Goal: Task Accomplishment & Management: Manage account settings

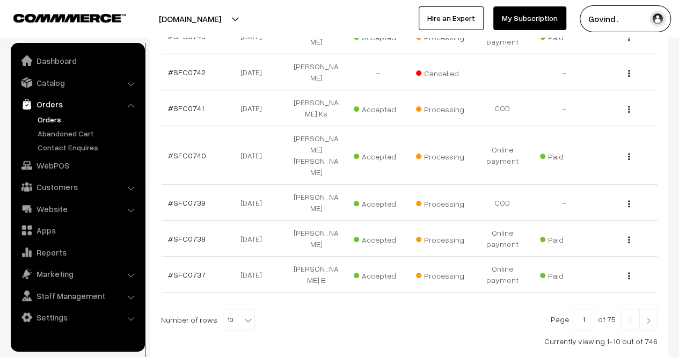
scroll to position [361, 0]
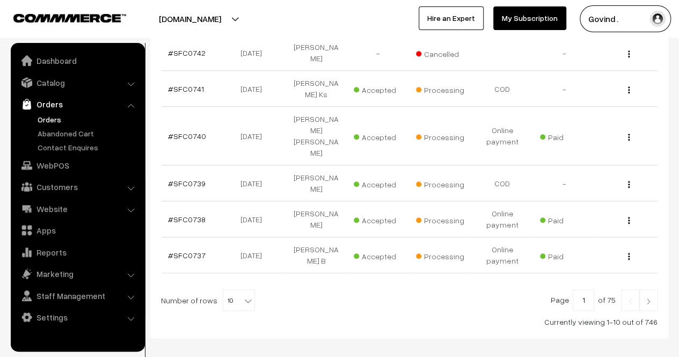
click at [645, 298] on img at bounding box center [649, 301] width 10 height 6
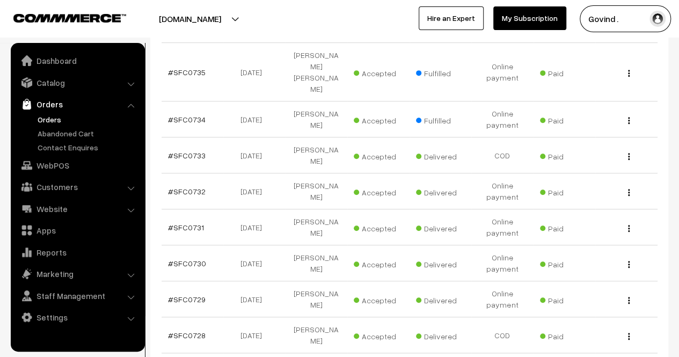
scroll to position [244, 0]
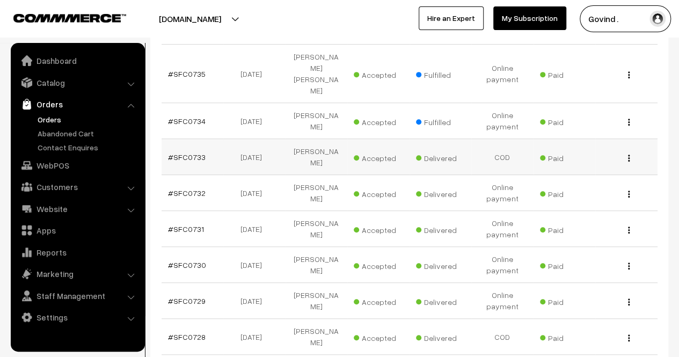
click at [629, 155] on img "button" at bounding box center [629, 158] width 2 height 7
click at [594, 162] on link "View" at bounding box center [581, 174] width 91 height 24
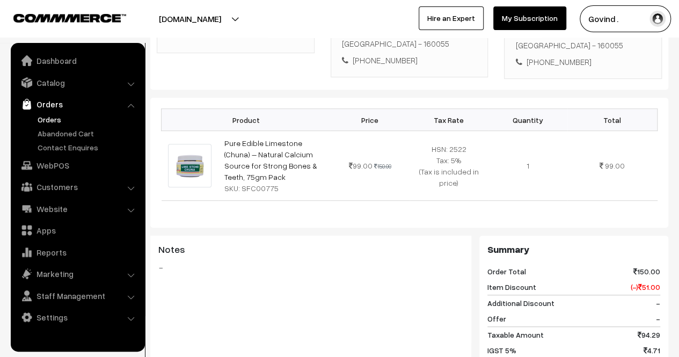
scroll to position [241, 0]
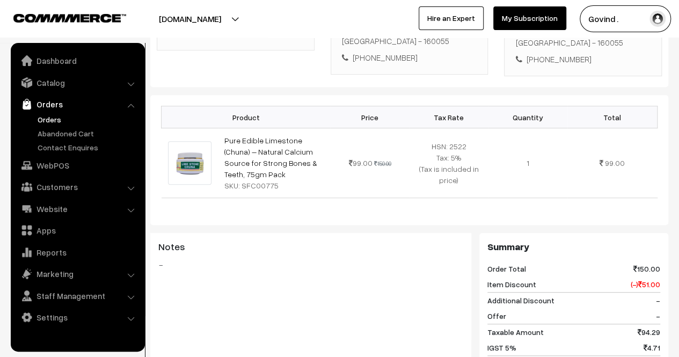
drag, startPoint x: 673, startPoint y: 167, endPoint x: 683, endPoint y: 202, distance: 36.7
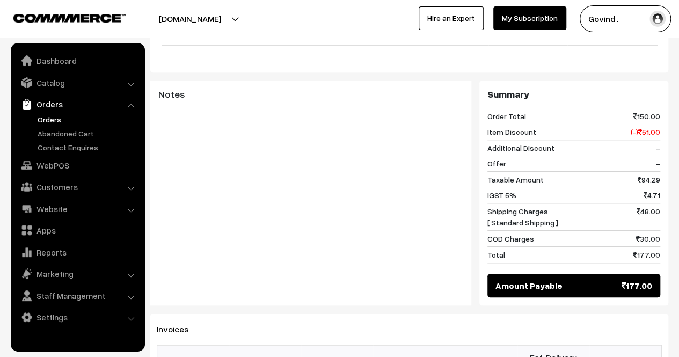
scroll to position [0, 0]
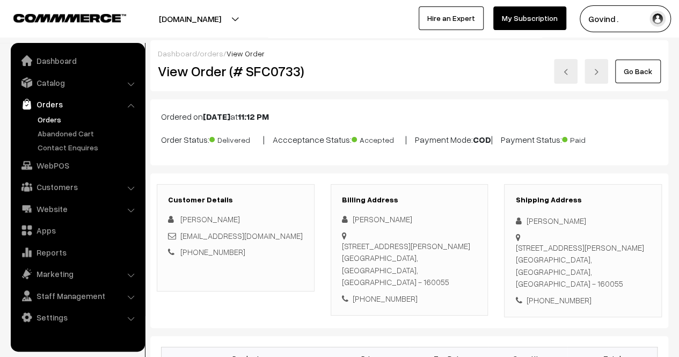
click at [645, 76] on link "Go Back" at bounding box center [638, 72] width 46 height 24
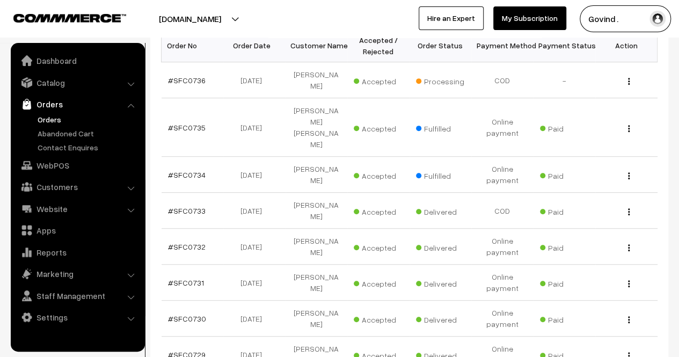
scroll to position [182, 0]
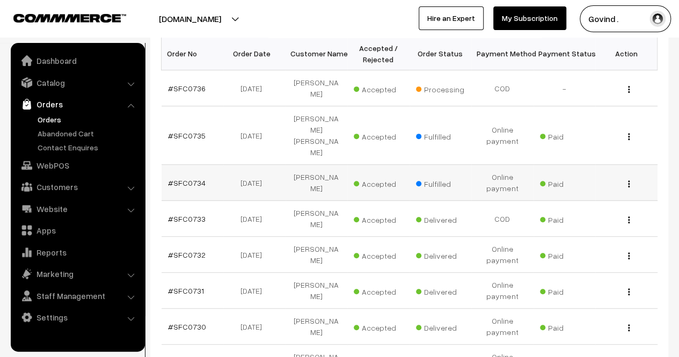
click at [629, 180] on img "button" at bounding box center [629, 183] width 2 height 7
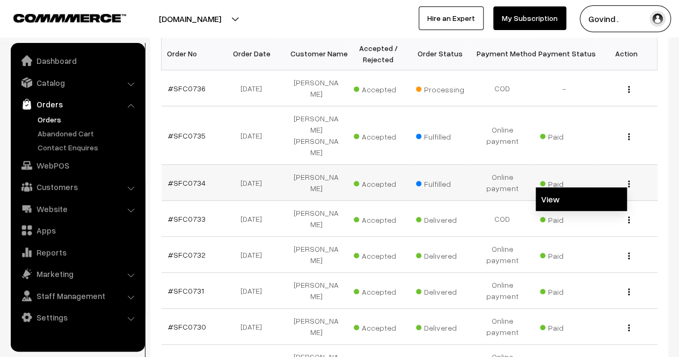
click at [598, 187] on link "View" at bounding box center [581, 199] width 91 height 24
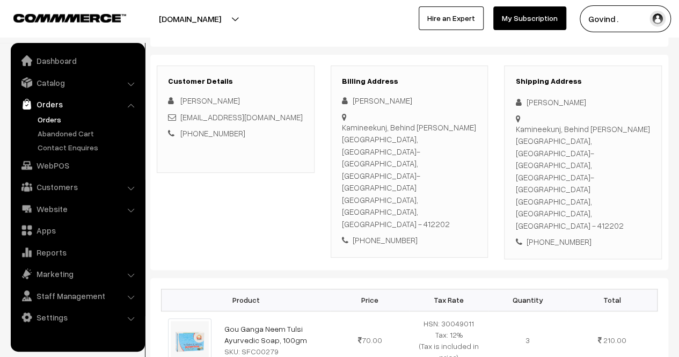
scroll to position [145, 0]
click at [679, 110] on html "Thank you for showing interest. Our team will call you shortly. Close shopforco…" at bounding box center [339, 33] width 679 height 357
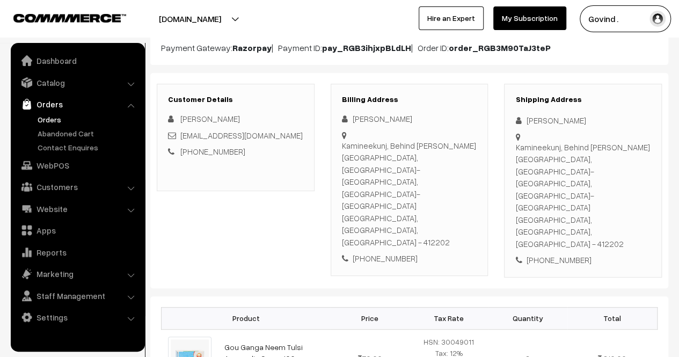
scroll to position [0, 0]
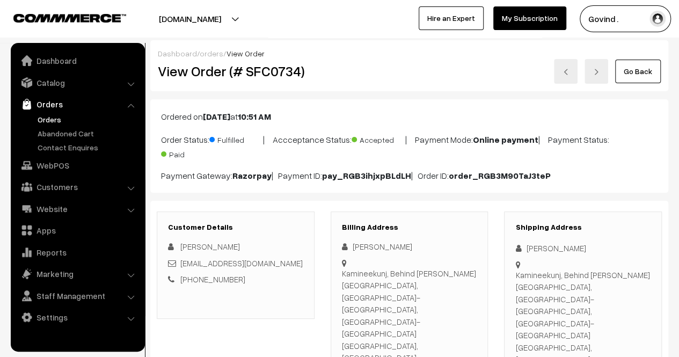
click at [651, 72] on link "Go Back" at bounding box center [638, 72] width 46 height 24
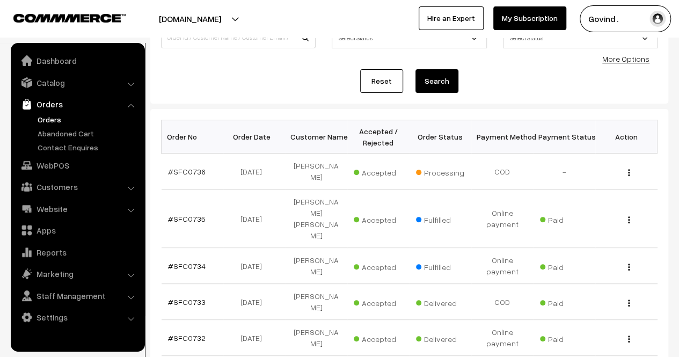
scroll to position [104, 0]
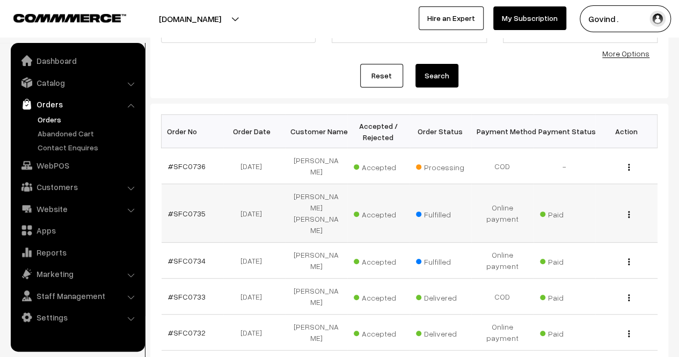
click at [628, 210] on button "button" at bounding box center [629, 214] width 3 height 9
click at [595, 218] on link "View" at bounding box center [581, 230] width 91 height 24
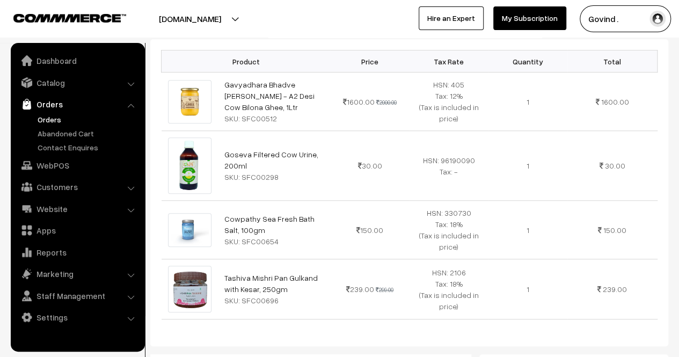
scroll to position [326, 0]
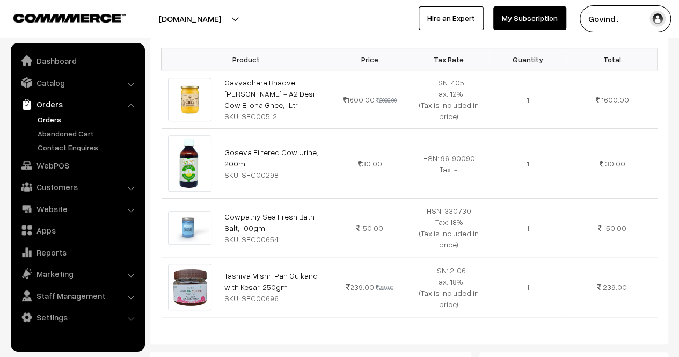
drag, startPoint x: 678, startPoint y: 164, endPoint x: 687, endPoint y: 228, distance: 65.0
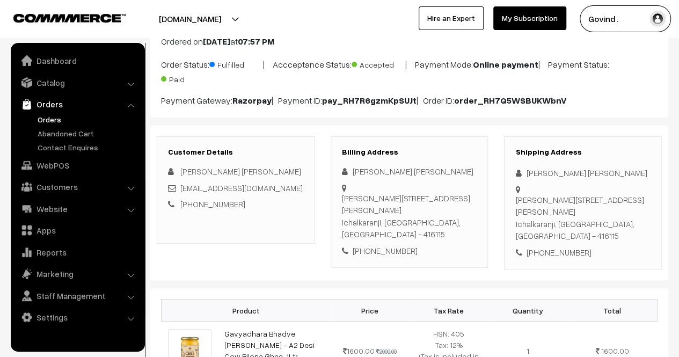
scroll to position [0, 0]
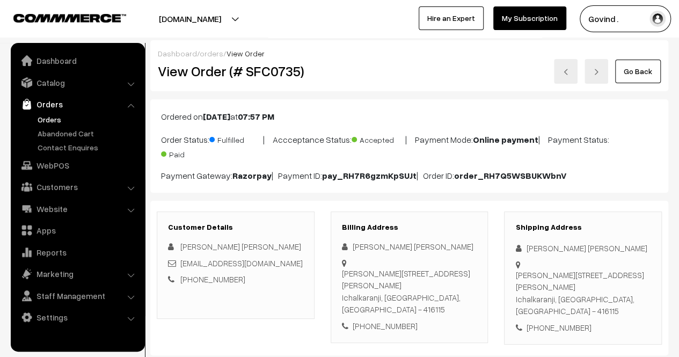
click at [647, 76] on link "Go Back" at bounding box center [638, 72] width 46 height 24
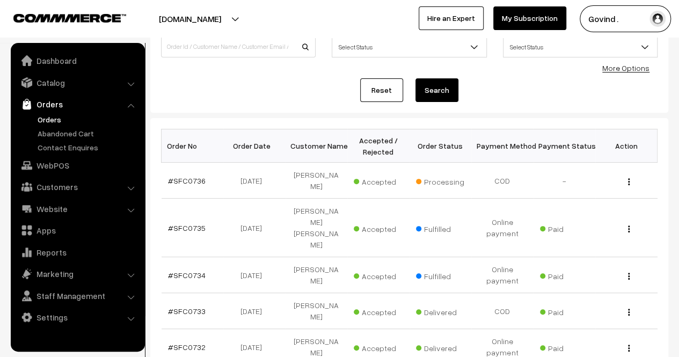
scroll to position [93, 0]
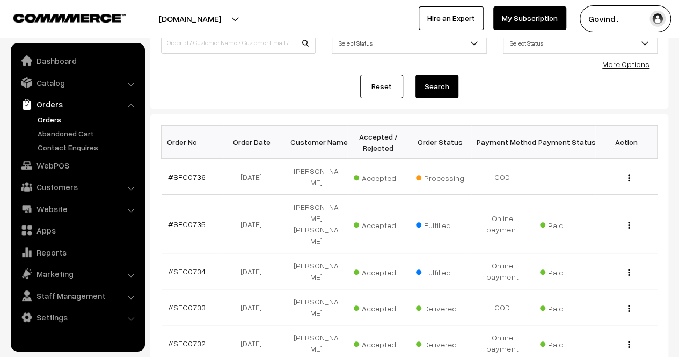
click at [679, 117] on html "Thank you for showing interest. Our team will call you shortly. Close shopforco…" at bounding box center [339, 85] width 679 height 357
click at [626, 173] on div "View" at bounding box center [626, 176] width 49 height 11
click at [629, 178] on img "button" at bounding box center [629, 178] width 2 height 7
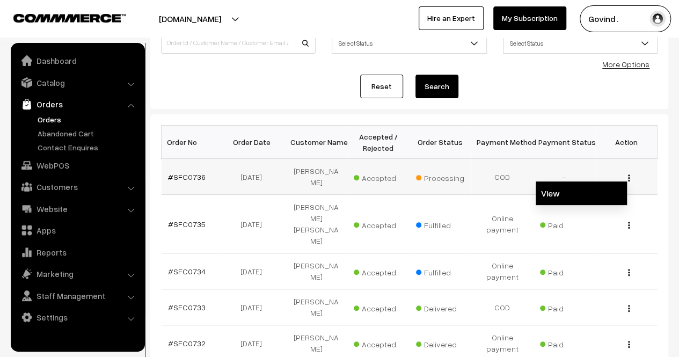
click at [584, 190] on link "View" at bounding box center [581, 193] width 91 height 24
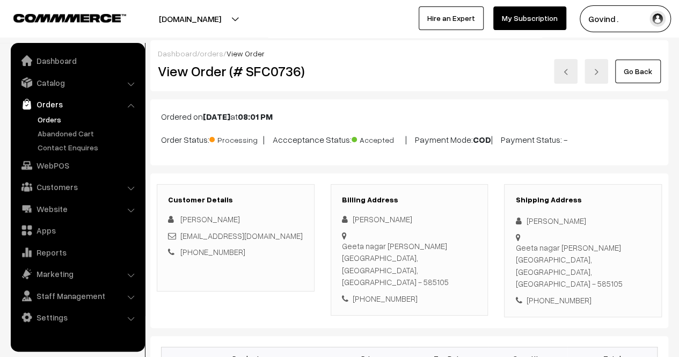
click at [643, 81] on link "Go Back" at bounding box center [638, 72] width 46 height 24
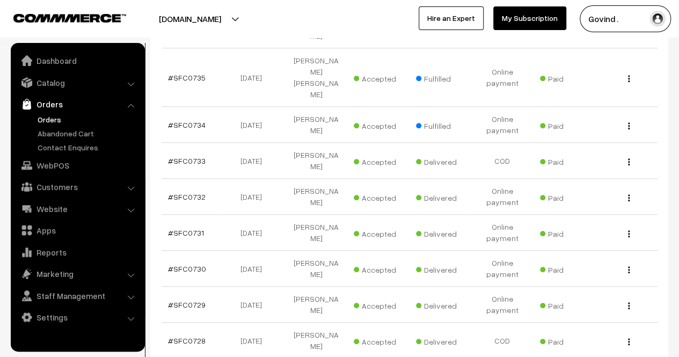
scroll to position [336, 0]
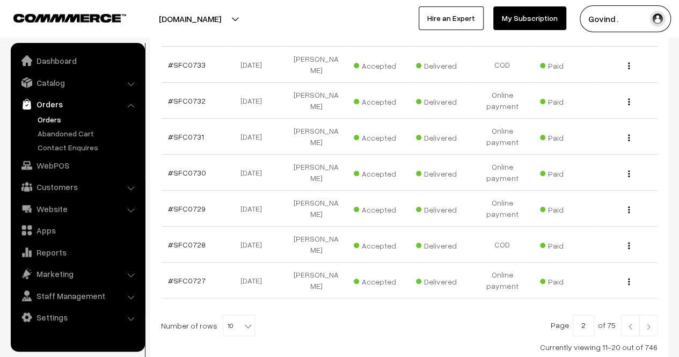
click at [633, 323] on img at bounding box center [631, 326] width 10 height 6
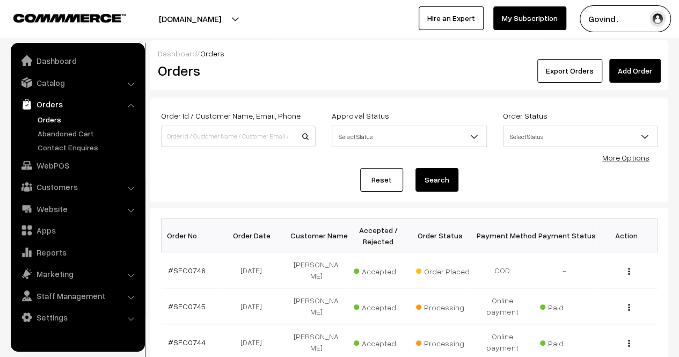
scroll to position [361, 0]
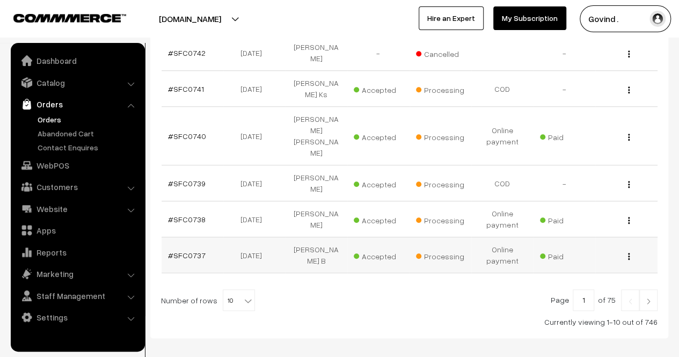
click at [629, 253] on img "button" at bounding box center [629, 256] width 2 height 7
click at [594, 237] on td "Paid" at bounding box center [565, 255] width 62 height 36
click at [629, 253] on img "button" at bounding box center [629, 256] width 2 height 7
click at [589, 247] on link "View" at bounding box center [581, 259] width 91 height 24
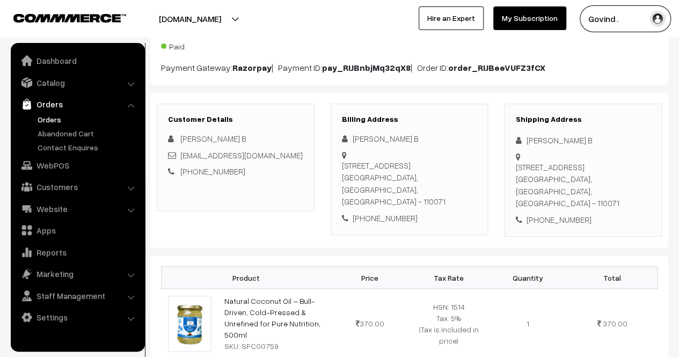
scroll to position [113, 0]
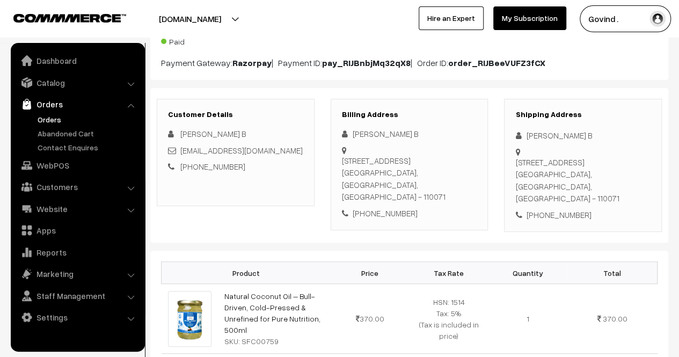
click at [679, 106] on html "Thank you for showing interest. Our team will call you shortly. Close [DOMAIN_N…" at bounding box center [339, 65] width 679 height 357
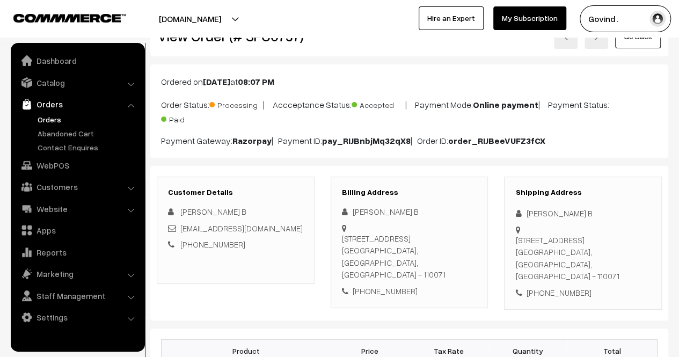
scroll to position [0, 0]
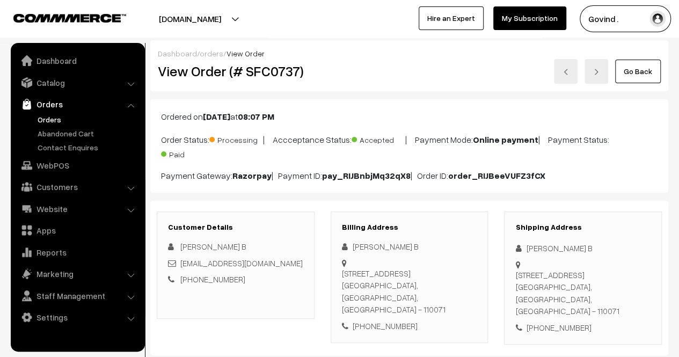
click at [642, 70] on link "Go Back" at bounding box center [638, 72] width 46 height 24
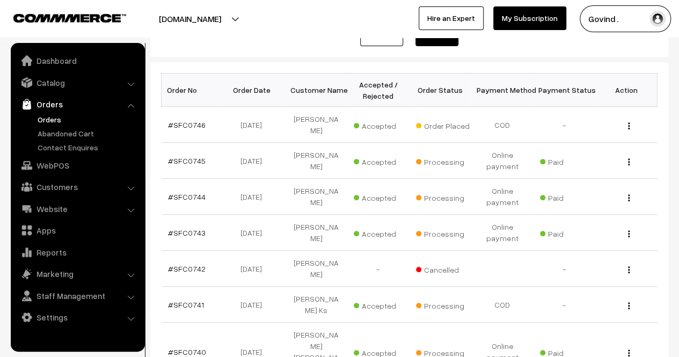
click at [679, 152] on html "Thank you for showing interest. Our team will call you shortly. Close [DOMAIN_N…" at bounding box center [339, 32] width 679 height 357
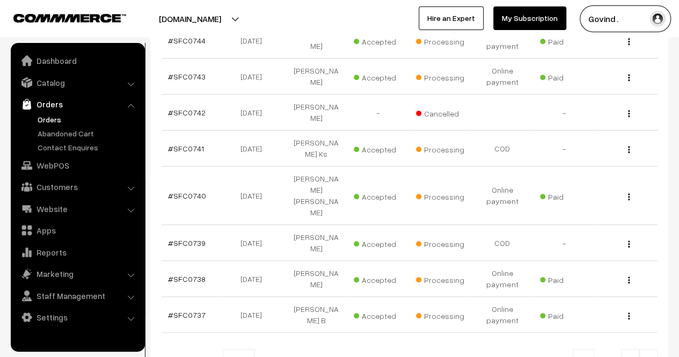
scroll to position [303, 0]
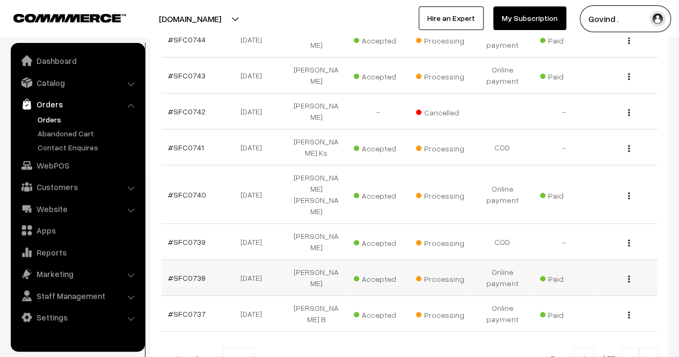
click at [629, 275] on img "button" at bounding box center [629, 278] width 2 height 7
click at [587, 282] on link "View" at bounding box center [581, 294] width 91 height 24
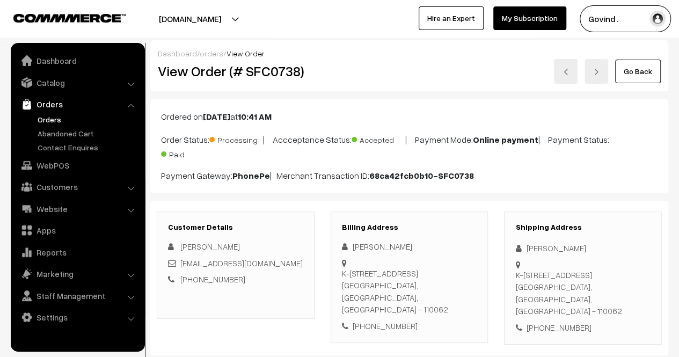
click at [624, 77] on link "Go Back" at bounding box center [638, 72] width 46 height 24
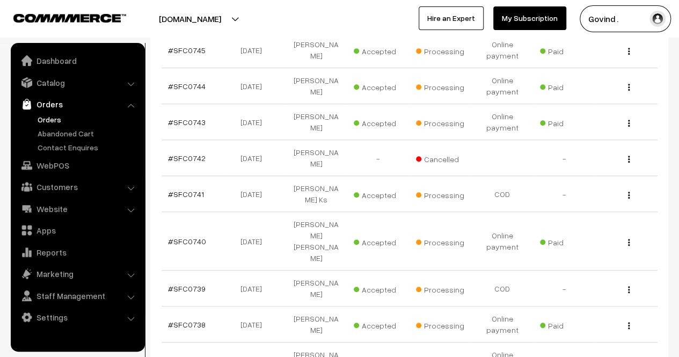
scroll to position [264, 0]
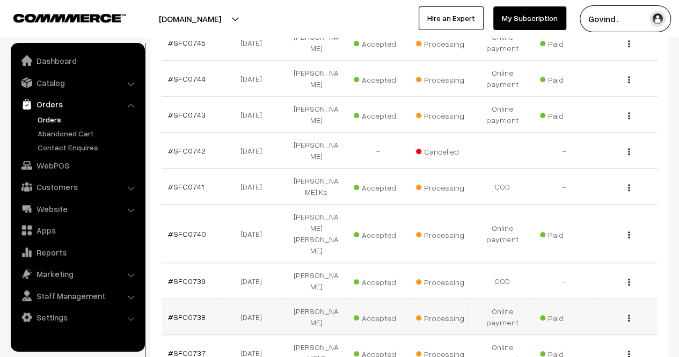
click at [628, 315] on img "button" at bounding box center [629, 318] width 2 height 7
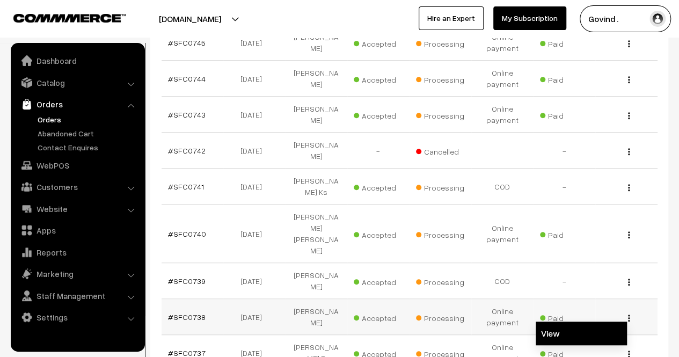
click at [597, 322] on link "View" at bounding box center [581, 334] width 91 height 24
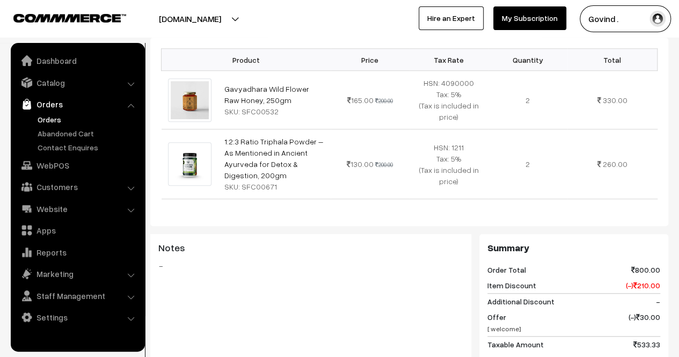
scroll to position [330, 0]
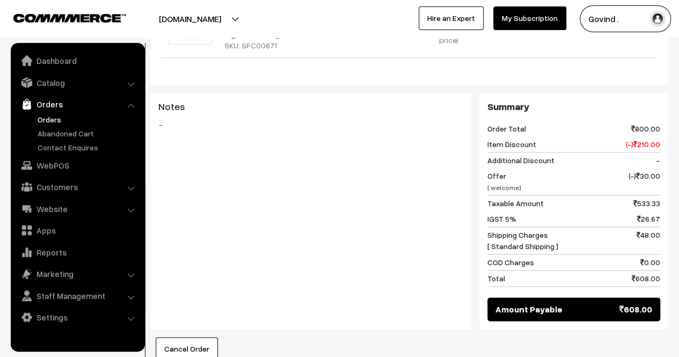
scroll to position [0, 0]
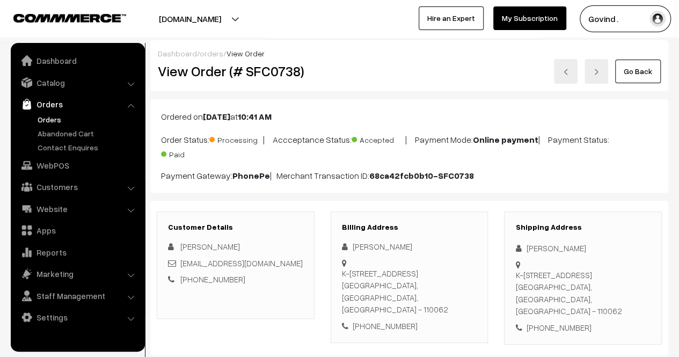
click at [637, 71] on link "Go Back" at bounding box center [638, 72] width 46 height 24
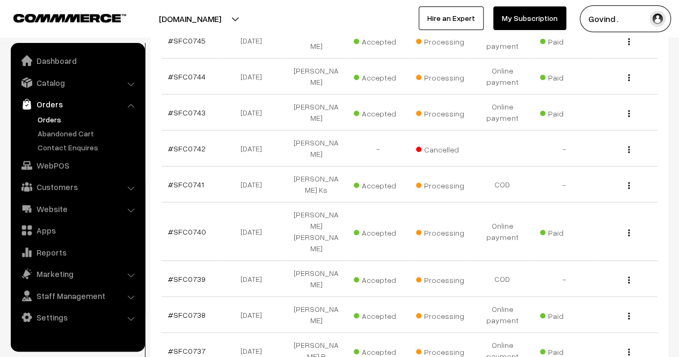
scroll to position [265, 0]
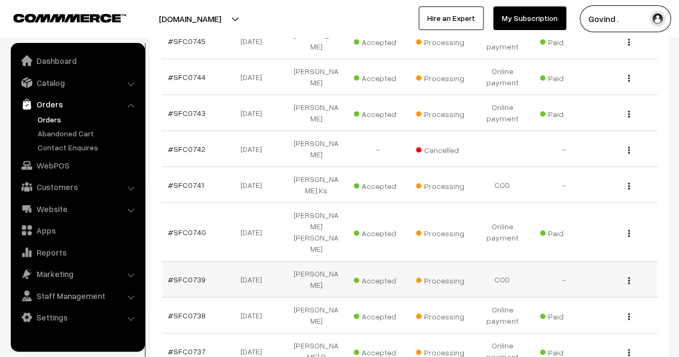
click at [629, 277] on img "button" at bounding box center [629, 280] width 2 height 7
click at [579, 284] on link "View" at bounding box center [581, 296] width 91 height 24
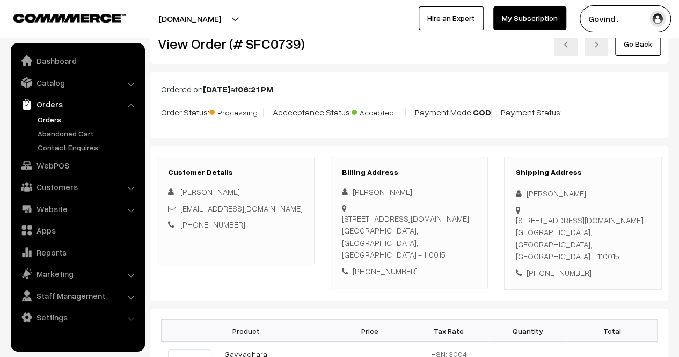
scroll to position [43, 0]
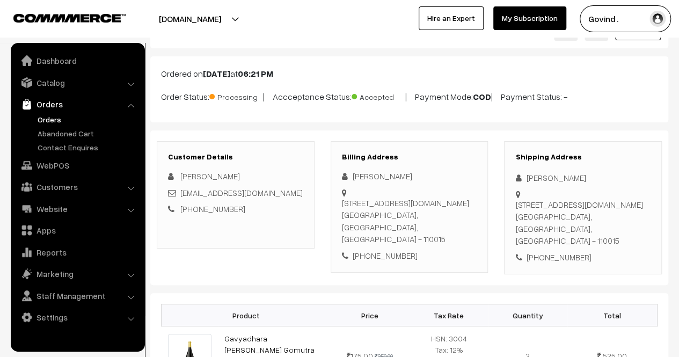
click at [584, 223] on div "[STREET_ADDRESS][DOMAIN_NAME]" at bounding box center [582, 223] width 135 height 48
copy div "110015"
click at [547, 251] on div "[PHONE_NUMBER]" at bounding box center [582, 257] width 135 height 12
click at [547, 251] on div "+91 9971019998" at bounding box center [582, 257] width 135 height 12
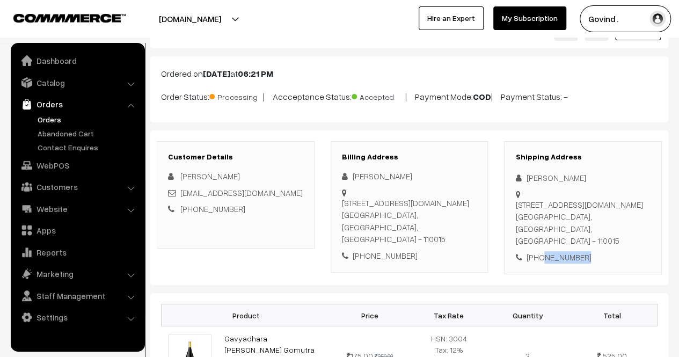
copy div "9971019998"
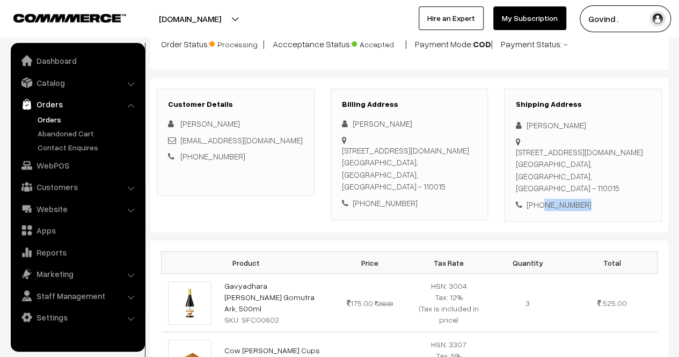
scroll to position [0, 0]
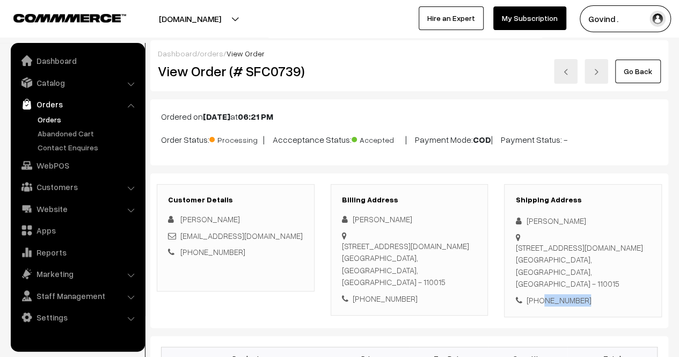
click at [642, 68] on link "Go Back" at bounding box center [638, 72] width 46 height 24
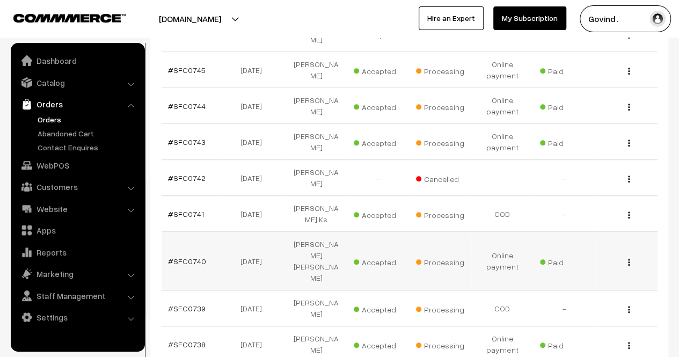
click at [628, 259] on img "button" at bounding box center [629, 262] width 2 height 7
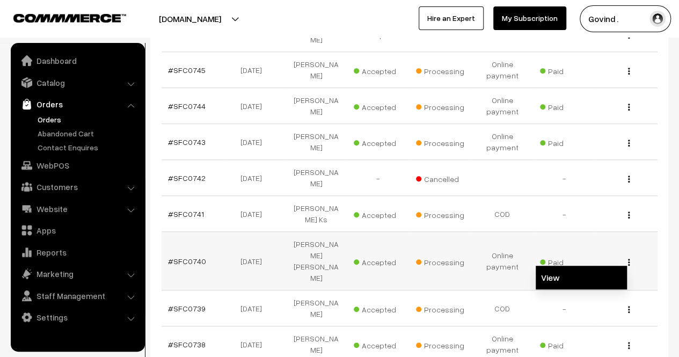
click at [593, 266] on link "View" at bounding box center [581, 278] width 91 height 24
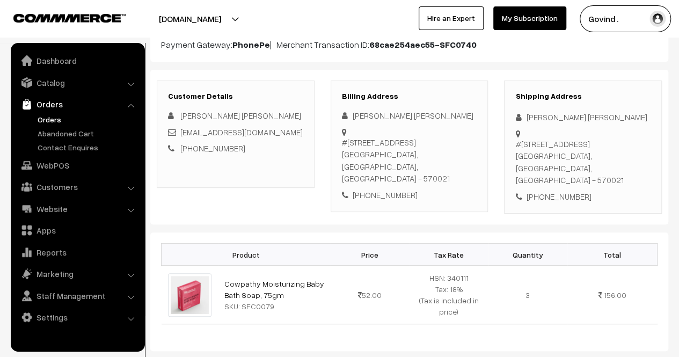
scroll to position [133, 0]
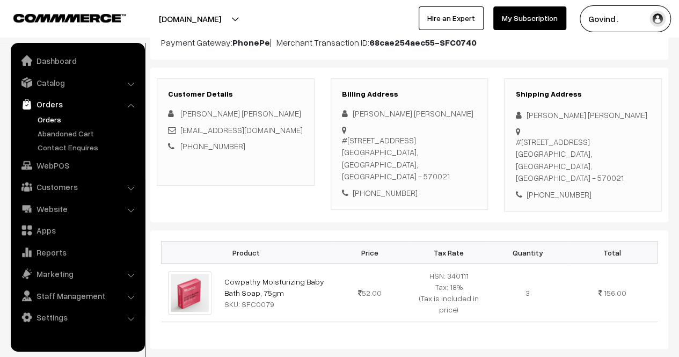
click at [528, 113] on div "[PERSON_NAME] [PERSON_NAME]" at bounding box center [582, 115] width 135 height 12
drag, startPoint x: 526, startPoint y: 113, endPoint x: 608, endPoint y: 111, distance: 81.7
click at [608, 111] on div "[PERSON_NAME] [PERSON_NAME]" at bounding box center [582, 115] width 135 height 12
copy div "[PERSON_NAME] [PERSON_NAME]"
click at [554, 188] on div "+91 9620577889" at bounding box center [582, 194] width 135 height 12
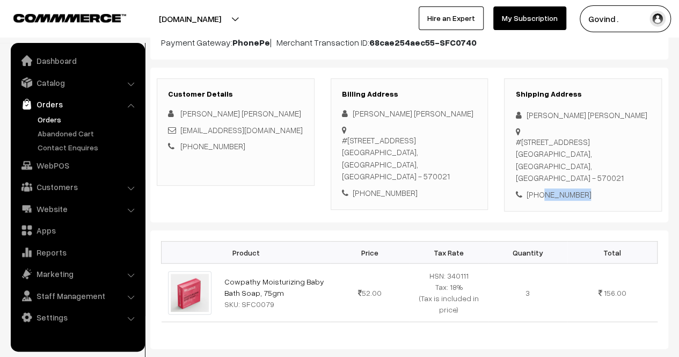
click at [554, 188] on div "+91 9620577889" at bounding box center [582, 194] width 135 height 12
copy div "9620577889"
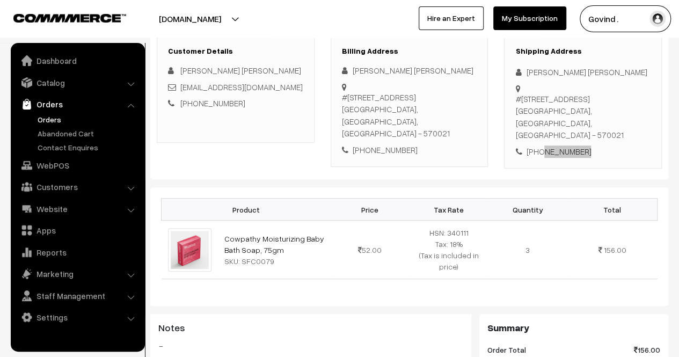
scroll to position [176, 0]
drag, startPoint x: 539, startPoint y: 124, endPoint x: 520, endPoint y: 100, distance: 29.8
click at [520, 100] on div "#1929/1, M H Road vk street, Mandi Mohalla Mysore, Karnataka, India - 570021" at bounding box center [582, 117] width 135 height 48
copy div "1929/1, M H Road vk street, Mandi Mohalla Mysore"
click at [614, 123] on div "#1929/1, M H Road vk street, Mandi Mohalla Mysore, Karnataka, India - 570021" at bounding box center [582, 117] width 135 height 48
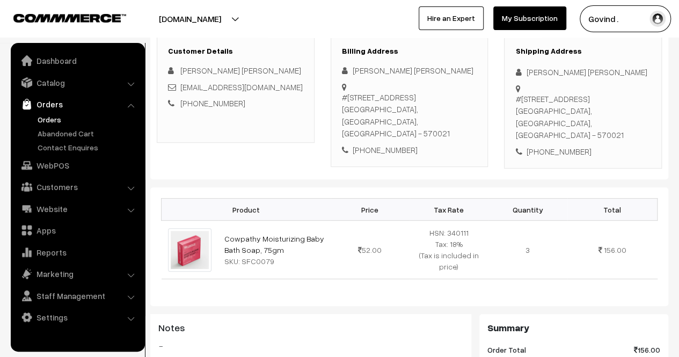
click at [614, 123] on div "#1929/1, M H Road vk street, Mandi Mohalla Mysore, Karnataka, India - 570021" at bounding box center [582, 117] width 135 height 48
copy div "570021"
click at [545, 146] on div "+91 9620577889" at bounding box center [582, 152] width 135 height 12
copy div "9620577889"
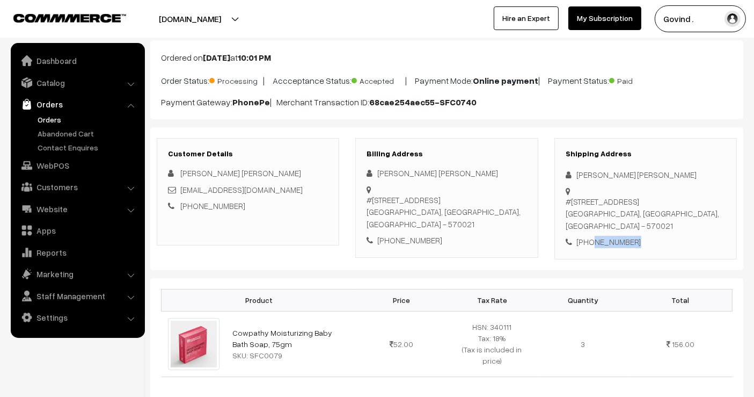
scroll to position [0, 0]
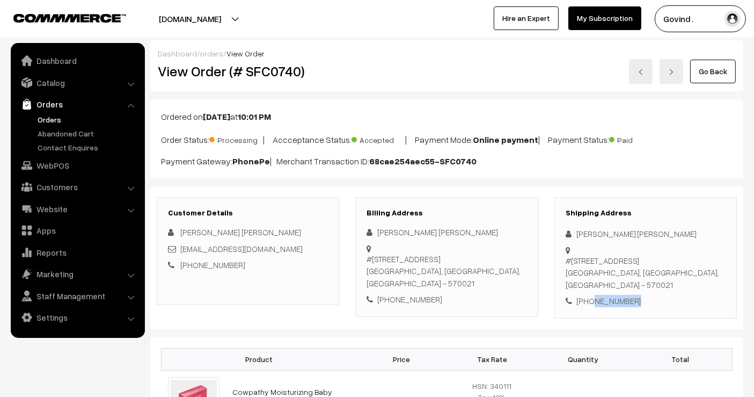
click at [679, 69] on link "Go Back" at bounding box center [714, 72] width 46 height 24
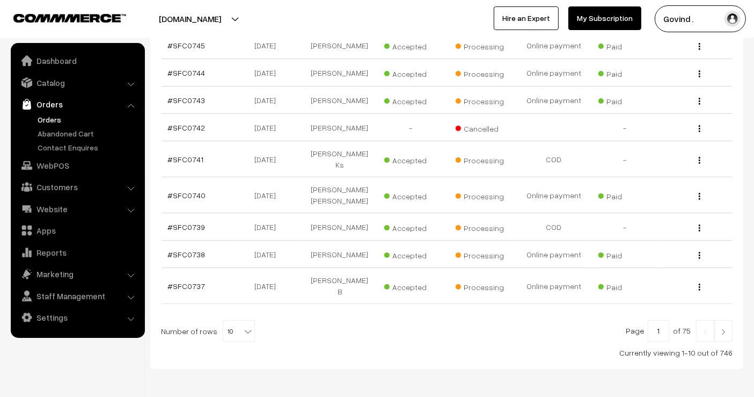
scroll to position [248, 0]
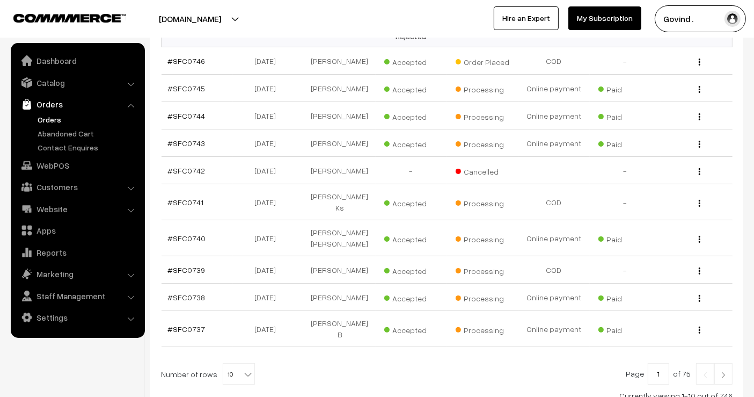
scroll to position [204, 0]
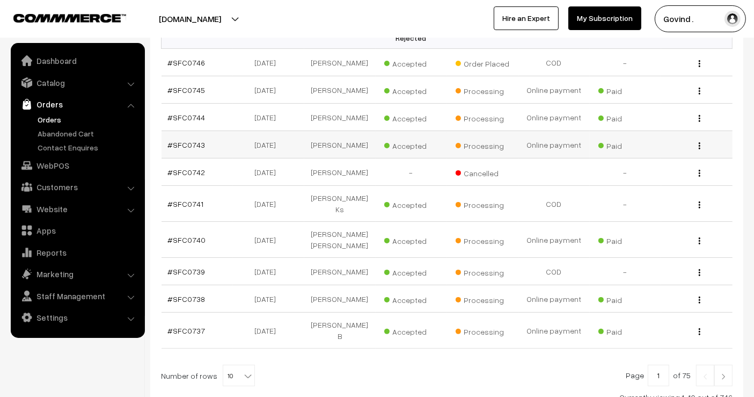
click at [699, 149] on img "button" at bounding box center [700, 145] width 2 height 7
click at [634, 173] on link "View" at bounding box center [651, 161] width 91 height 24
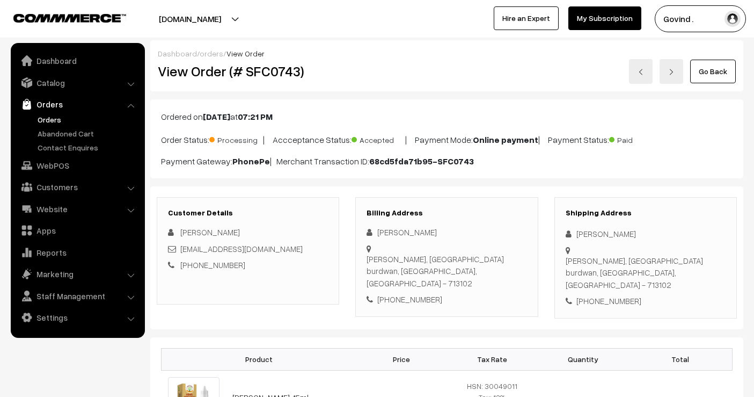
scroll to position [76, 0]
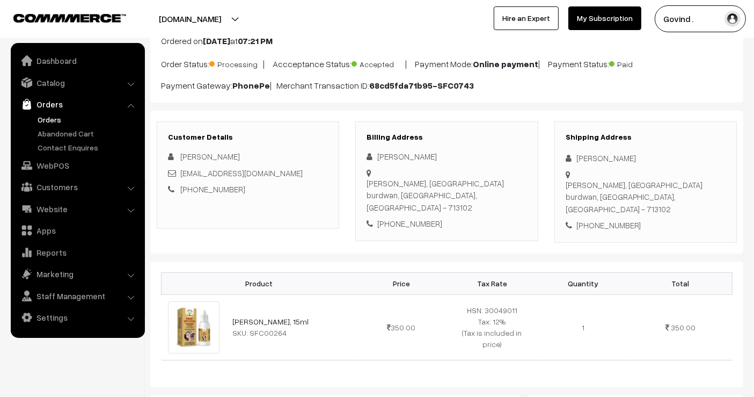
click at [575, 158] on icon at bounding box center [571, 158] width 11 height 8
click at [574, 158] on icon at bounding box center [571, 158] width 11 height 8
drag, startPoint x: 578, startPoint y: 158, endPoint x: 680, endPoint y: 146, distance: 103.3
click at [680, 146] on div "Shipping Address Anirban Haldar Ambagan, rothtala burdwan, West Bengal, India -…" at bounding box center [646, 181] width 183 height 121
copy div "Anirban Haldar"
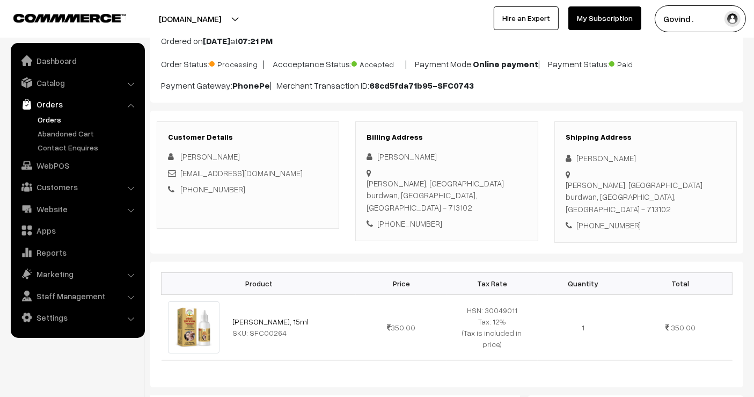
click at [611, 209] on div "Shipping Address Anirban Haldar Ambagan, rothtala burdwan, West Bengal, India -…" at bounding box center [646, 181] width 183 height 121
copy div "9475420906"
drag, startPoint x: 604, startPoint y: 186, endPoint x: 575, endPoint y: 177, distance: 31.1
click at [575, 169] on div "Ambagan, rothtala burdwan, West Bengal, India - 713102" at bounding box center [646, 169] width 160 height 0
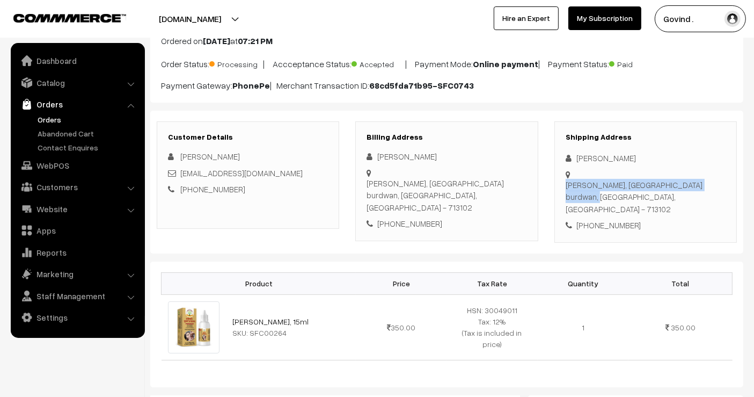
copy div "Ambagan, rothtala burdwan"
click at [584, 188] on div "Ambagan, rothtala burdwan, West Bengal, India - 713102" at bounding box center [646, 197] width 160 height 37
click at [682, 186] on div "Ambagan, rothtala burdwan, West Bengal, India - 713102" at bounding box center [646, 197] width 160 height 37
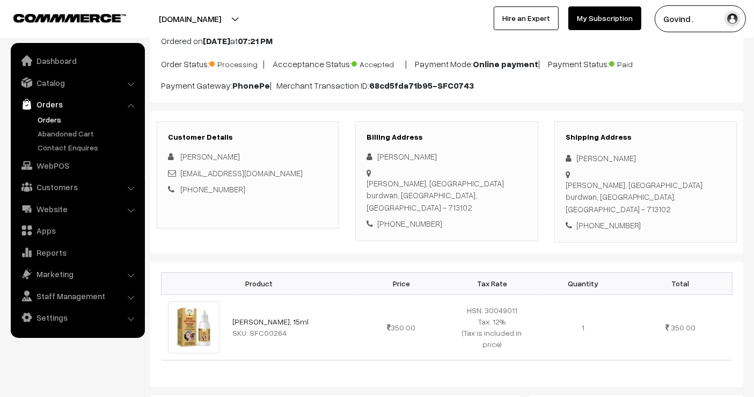
copy div "713102"
click at [611, 219] on div "+91 9475420906" at bounding box center [646, 225] width 160 height 12
copy div "9475420906"
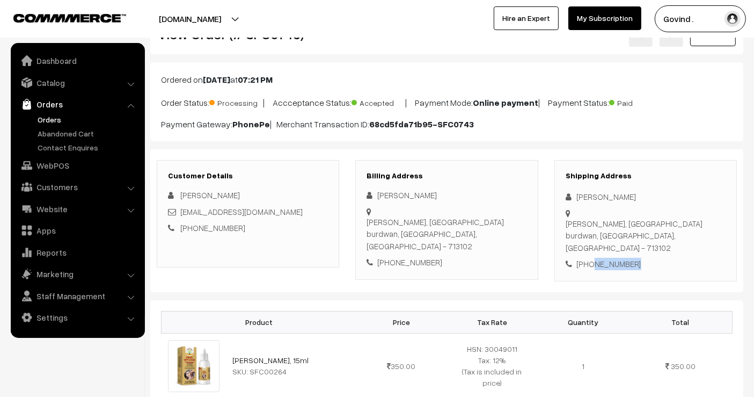
scroll to position [0, 0]
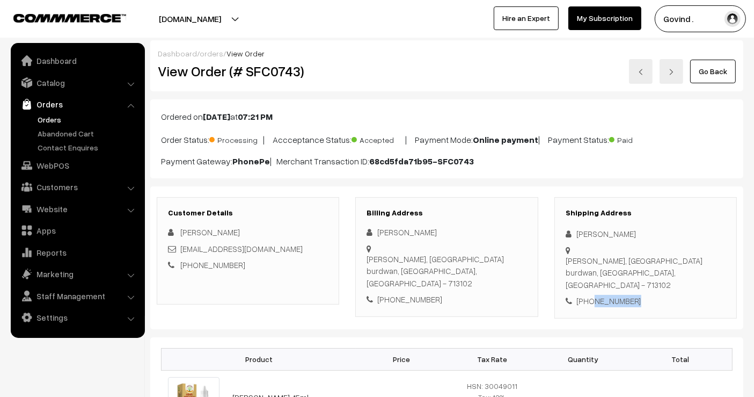
click at [699, 81] on link "Go Back" at bounding box center [714, 72] width 46 height 24
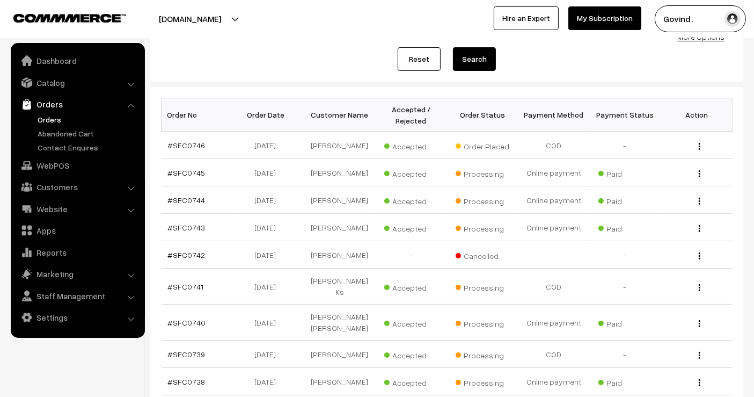
scroll to position [135, 0]
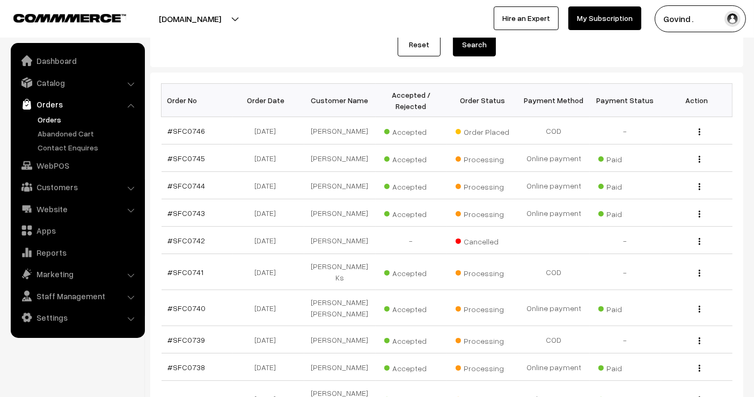
click at [754, 188] on html "Thank you for showing interest. Our team will call you shortly. Close [DOMAIN_N…" at bounding box center [377, 63] width 754 height 397
click at [699, 190] on img "button" at bounding box center [700, 186] width 2 height 7
click at [642, 208] on link "View" at bounding box center [651, 202] width 91 height 24
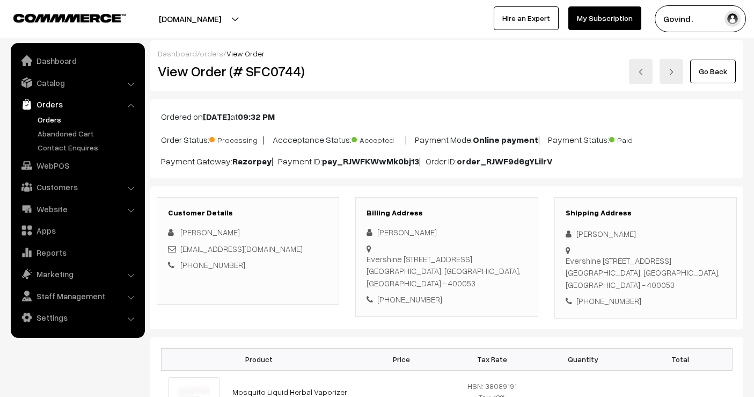
scroll to position [119, 0]
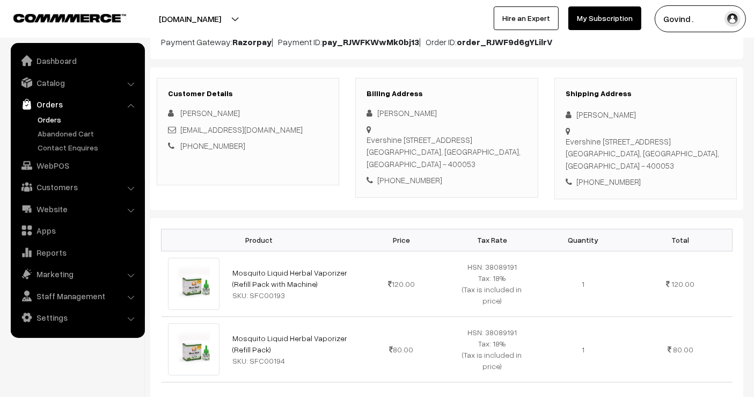
drag, startPoint x: 576, startPoint y: 114, endPoint x: 656, endPoint y: 108, distance: 80.2
click at [656, 108] on div "[PERSON_NAME]" at bounding box center [646, 114] width 160 height 12
copy div "[PERSON_NAME]"
click at [618, 181] on div "[PHONE_NUMBER]" at bounding box center [646, 182] width 160 height 12
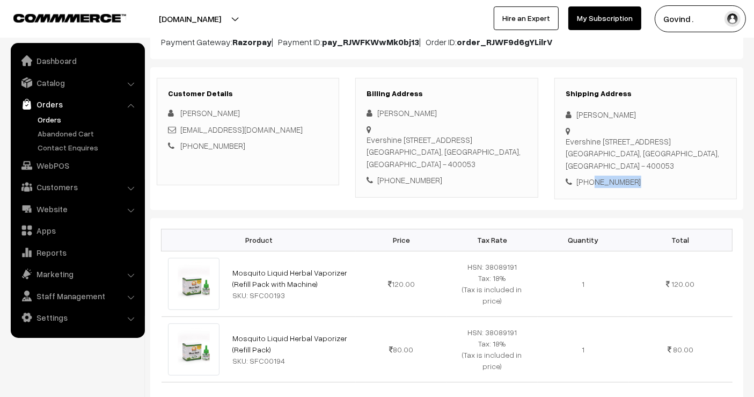
copy div "9322254059"
drag, startPoint x: 594, startPoint y: 163, endPoint x: 567, endPoint y: 142, distance: 34.0
click at [567, 142] on div "Evershine no.2 soc, Bon Bon lane, 7 Bungalows Andheri West Mumbai, Maharashtra,…" at bounding box center [646, 153] width 160 height 37
copy div "Evershine no.2 soc, Bon Bon lane, 7 Bungalows Andheri West Mumbai,"
click at [678, 162] on div "Evershine no.2 soc, Bon Bon lane, 7 Bungalows Andheri West Mumbai, Maharashtra,…" at bounding box center [646, 153] width 160 height 37
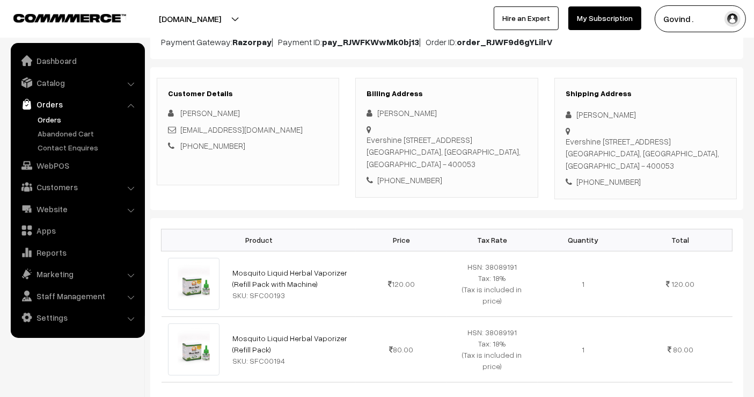
click at [678, 162] on div "Evershine no.2 soc, Bon Bon lane, 7 Bungalows Andheri West Mumbai, Maharashtra,…" at bounding box center [646, 153] width 160 height 37
copy div "400053"
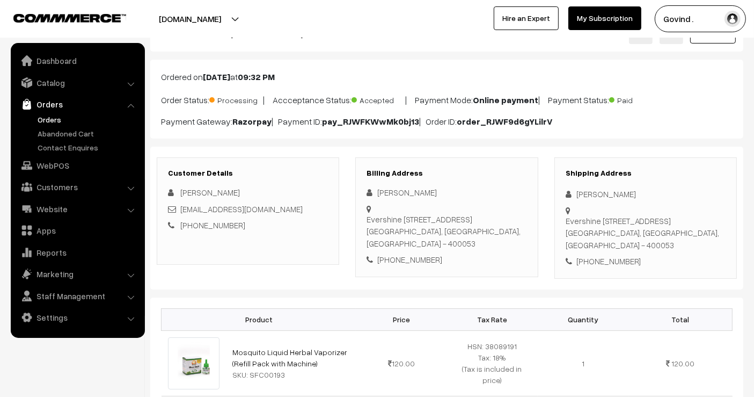
scroll to position [0, 0]
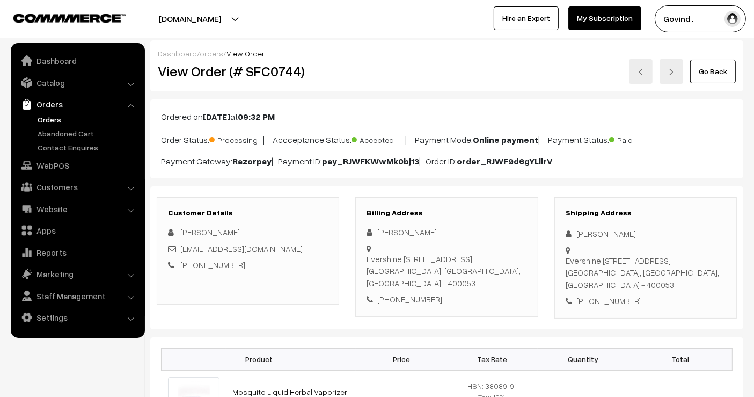
click at [711, 72] on link "Go Back" at bounding box center [714, 72] width 46 height 24
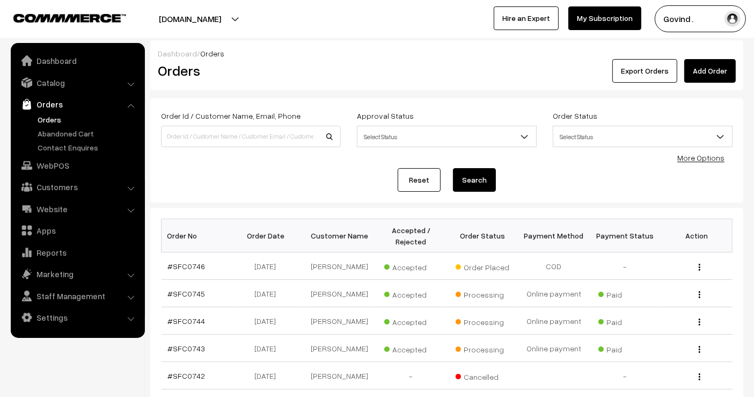
click at [754, 95] on html "Thank you for showing interest. Our team will call you shortly. Close [DOMAIN_N…" at bounding box center [377, 198] width 754 height 397
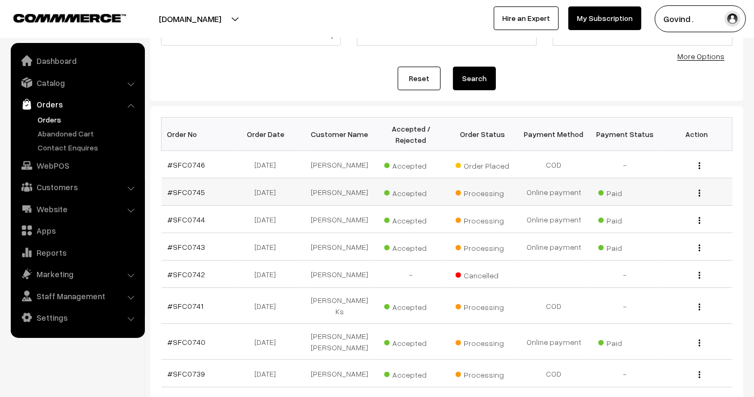
click at [699, 197] on button "button" at bounding box center [700, 192] width 3 height 9
click at [653, 209] on link "View" at bounding box center [651, 209] width 91 height 24
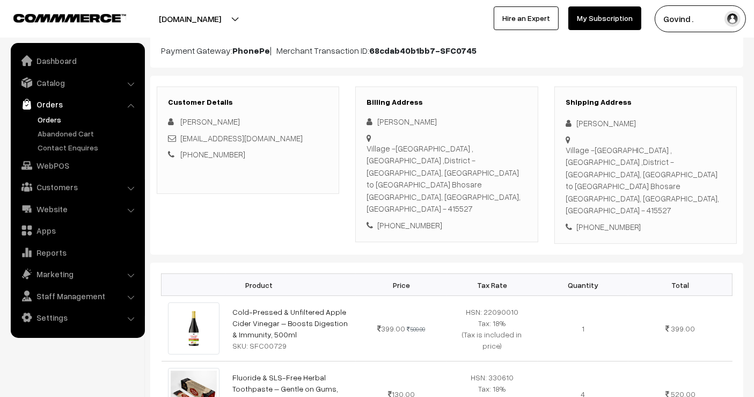
scroll to position [110, 0]
drag, startPoint x: 578, startPoint y: 121, endPoint x: 670, endPoint y: 111, distance: 92.9
click at [670, 111] on div "Shipping Address Mahesh Godse Village -Bhosare ,Tal-khatav ,District -Satara, V…" at bounding box center [646, 167] width 183 height 158
copy div "[PERSON_NAME]"
click at [615, 222] on div "+91 7028806435" at bounding box center [646, 228] width 160 height 12
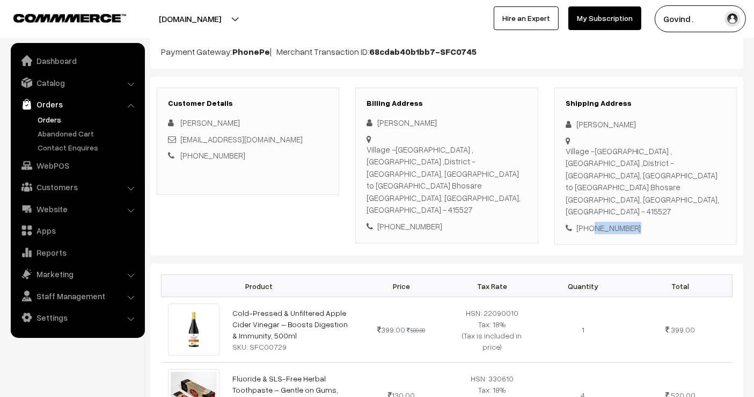
click at [615, 222] on div "+91 7028806435" at bounding box center [646, 228] width 160 height 12
copy div "7028806435"
drag, startPoint x: 567, startPoint y: 147, endPoint x: 584, endPoint y: 172, distance: 31.3
click at [584, 172] on div "Village -Bhosare ,Tal-khatav ,District -Satara, Vaduj to satara road Bhosare Va…" at bounding box center [646, 181] width 160 height 72
copy div "Village -Bhosare ,Tal-khatav ,District -Satara, Vaduj to satara road Bhosare Va…"
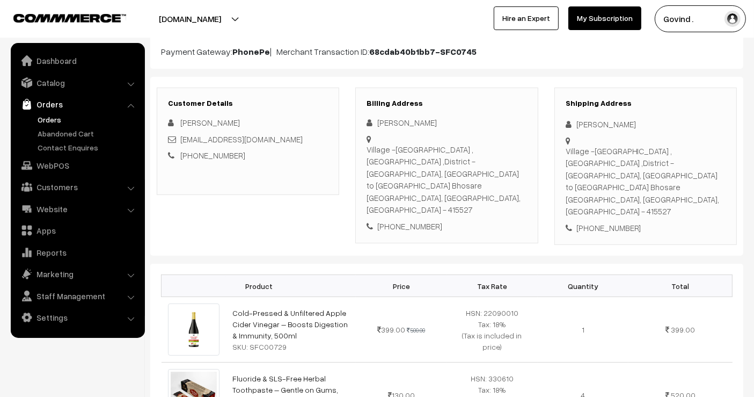
click at [664, 172] on div "Village -Bhosare ,Tal-khatav ,District -Satara, Vaduj to satara road Bhosare Va…" at bounding box center [646, 181] width 160 height 72
copy div "415527"
click at [597, 222] on div "+91 7028806435" at bounding box center [646, 228] width 160 height 12
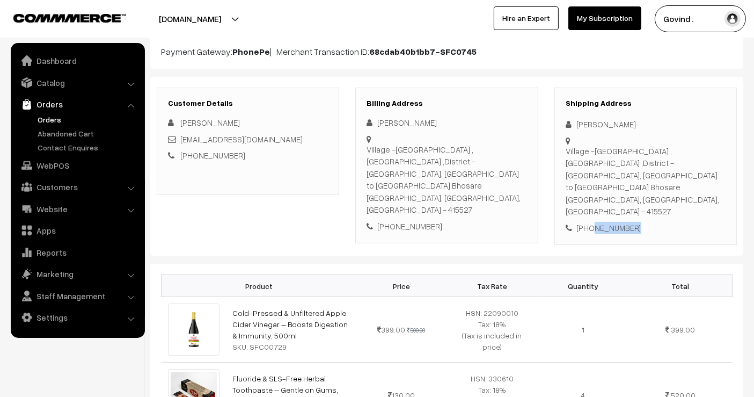
copy div "7028806435"
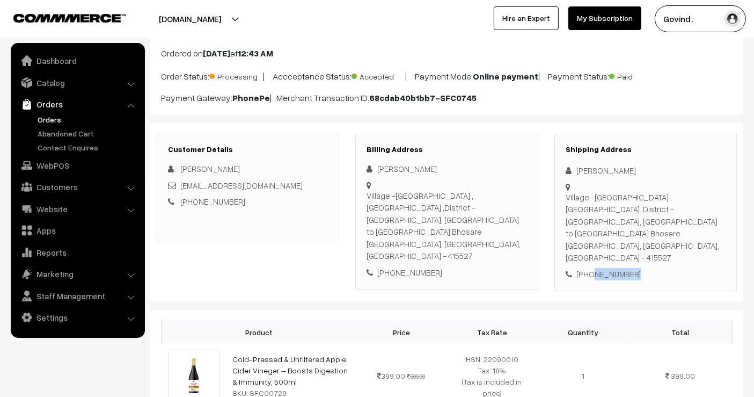
scroll to position [0, 0]
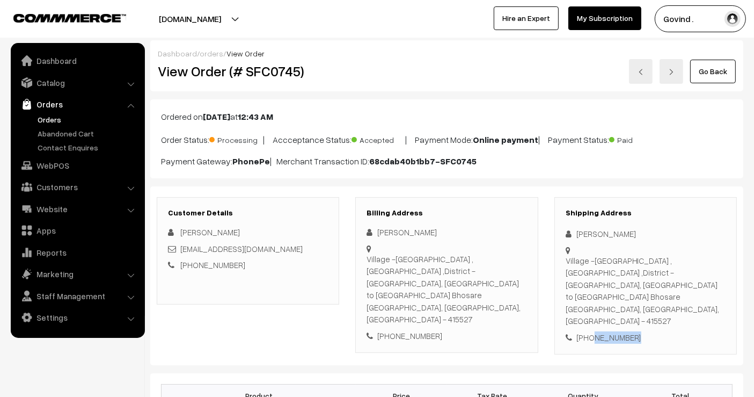
click at [702, 68] on link "Go Back" at bounding box center [714, 72] width 46 height 24
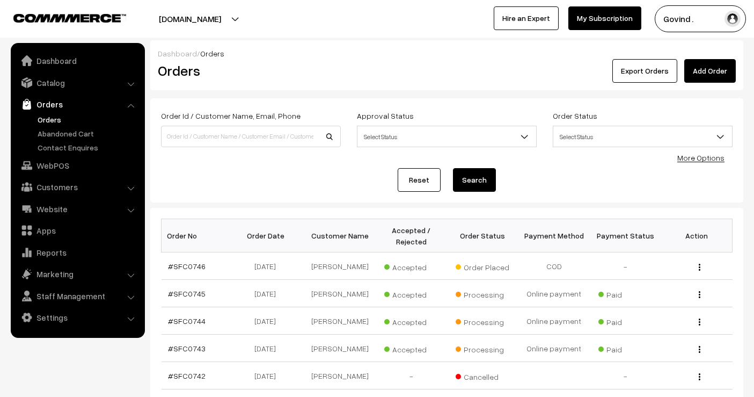
scroll to position [55, 0]
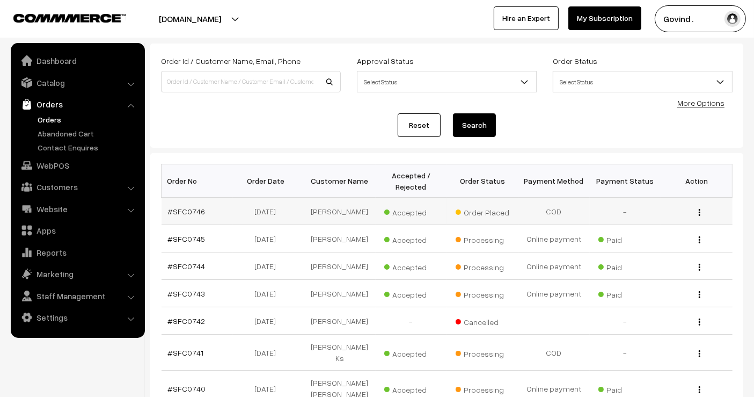
click at [700, 215] on img "button" at bounding box center [700, 212] width 2 height 7
click at [647, 235] on link "View" at bounding box center [651, 228] width 91 height 24
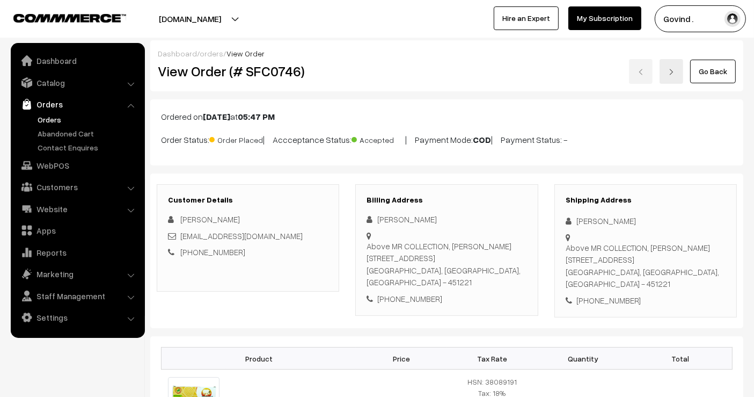
drag, startPoint x: 576, startPoint y: 220, endPoint x: 650, endPoint y: 221, distance: 74.1
click at [650, 221] on div "[PERSON_NAME]" at bounding box center [646, 221] width 160 height 12
copy div "[PERSON_NAME]"
click at [613, 294] on div "[PHONE_NUMBER]" at bounding box center [646, 300] width 160 height 12
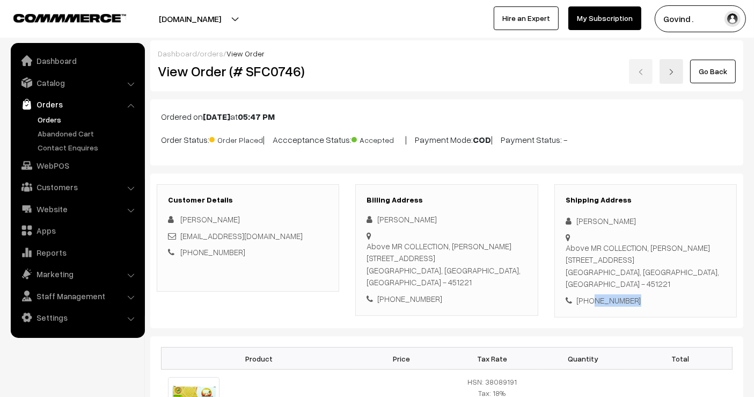
copy div "9448215032"
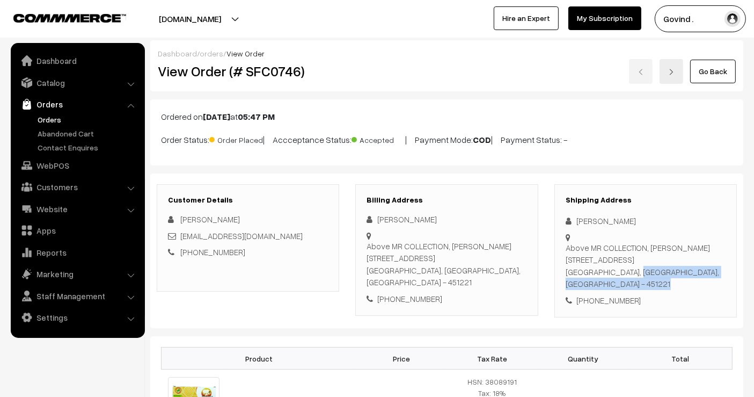
drag, startPoint x: 609, startPoint y: 271, endPoint x: 562, endPoint y: 254, distance: 50.6
click at [562, 254] on div "Shipping Address Seemantini Nadiger Above MR COLLECTION, Laxminarayan colony Ga…" at bounding box center [646, 251] width 183 height 134
drag, startPoint x: 567, startPoint y: 248, endPoint x: 611, endPoint y: 270, distance: 49.0
click at [611, 270] on div "Above MR COLLECTION, Laxminarayan colony Gate no.2 Mandleshwar, Madhya Pradesh,…" at bounding box center [646, 266] width 160 height 48
copy div "Above MR COLLECTION, Laxminarayan colony Gate no.2 Mandleshwar"
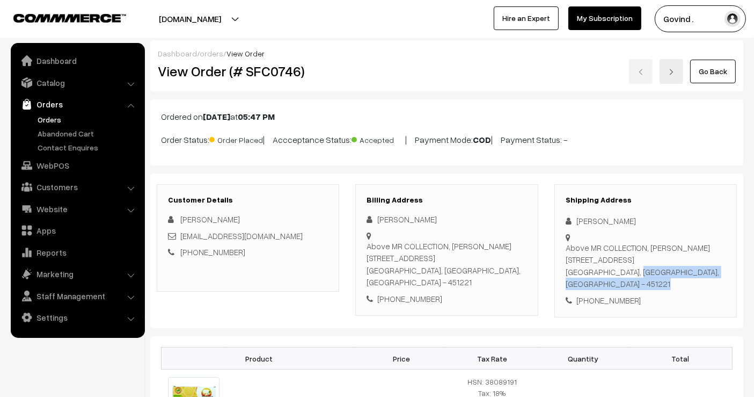
click at [587, 272] on div "Above MR COLLECTION, Laxminarayan colony Gate no.2 Mandleshwar, Madhya Pradesh,…" at bounding box center [646, 266] width 160 height 48
click at [709, 271] on div "Above MR COLLECTION, Laxminarayan colony Gate no.2 Mandleshwar, Madhya Pradesh,…" at bounding box center [646, 266] width 160 height 48
copy div "451221"
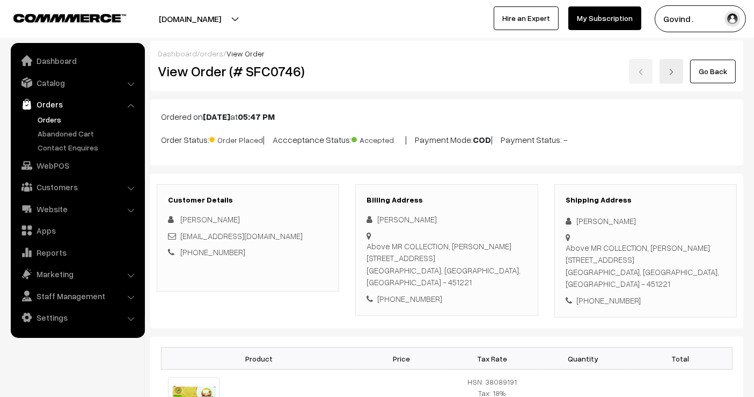
click at [611, 294] on div "[PHONE_NUMBER]" at bounding box center [646, 300] width 160 height 12
copy div "9448215032"
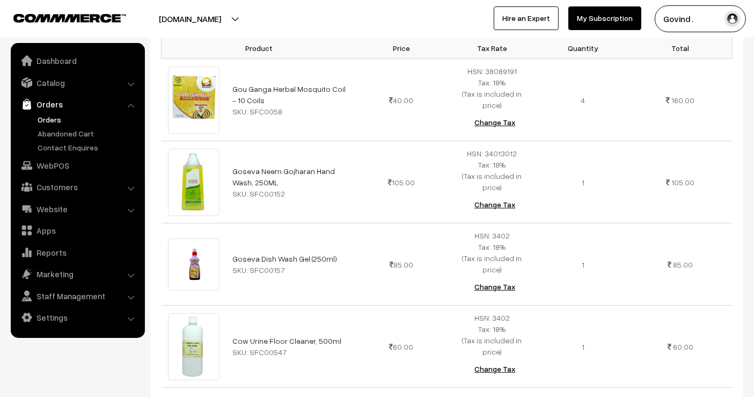
scroll to position [308, 0]
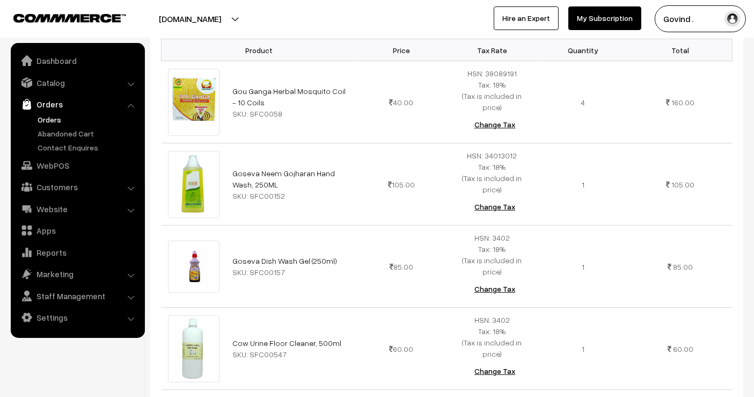
drag, startPoint x: 749, startPoint y: 149, endPoint x: 750, endPoint y: 158, distance: 9.2
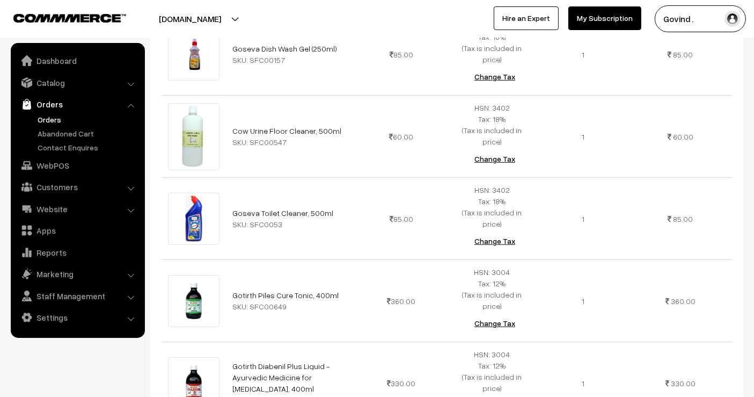
scroll to position [524, 0]
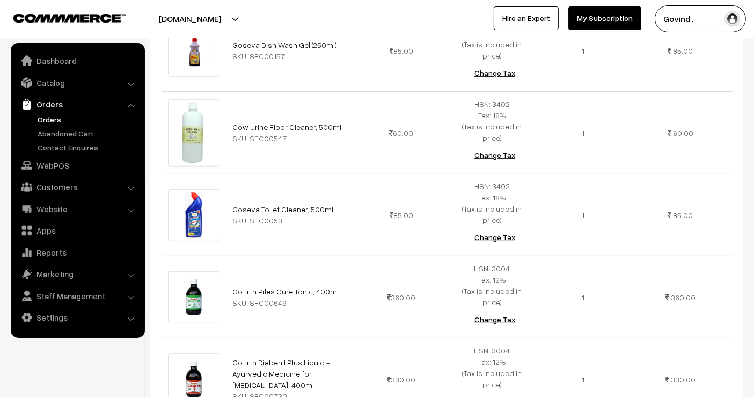
drag, startPoint x: 740, startPoint y: 174, endPoint x: 752, endPoint y: 201, distance: 29.8
click at [752, 201] on div "Dashboard / orders / View Order View Order (# SFC0746) Go Back Ordered on Sep 2…" at bounding box center [377, 377] width 754 height 1722
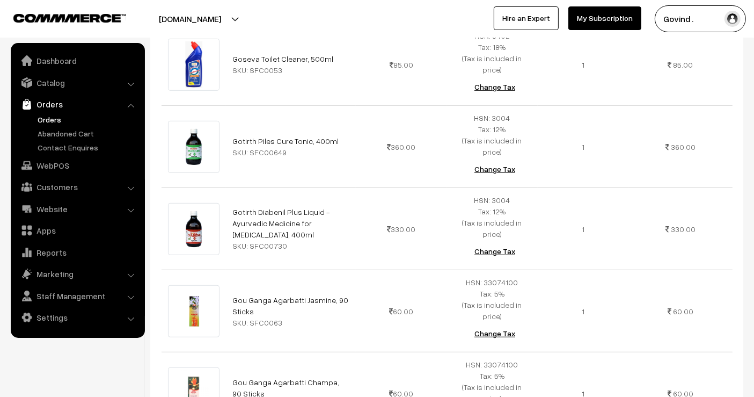
scroll to position [656, 0]
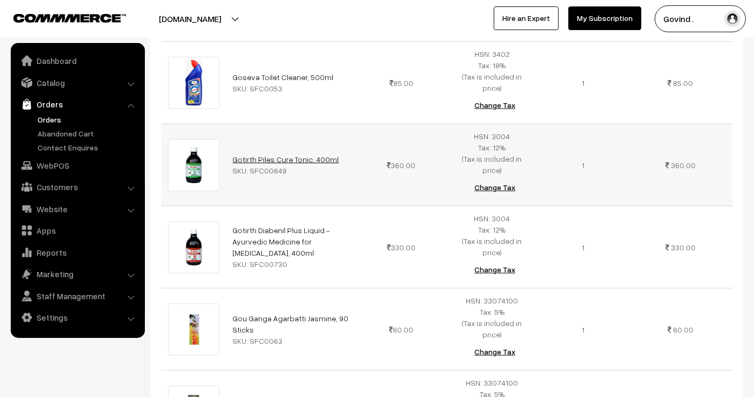
drag, startPoint x: 331, startPoint y: 114, endPoint x: 233, endPoint y: 108, distance: 98.4
click at [233, 124] on td "Gotirth Piles Cure Tonic, 400ml SKU: SFC00649" at bounding box center [291, 165] width 130 height 82
copy link "Gotirth Piles Cure Tonic, 400ml"
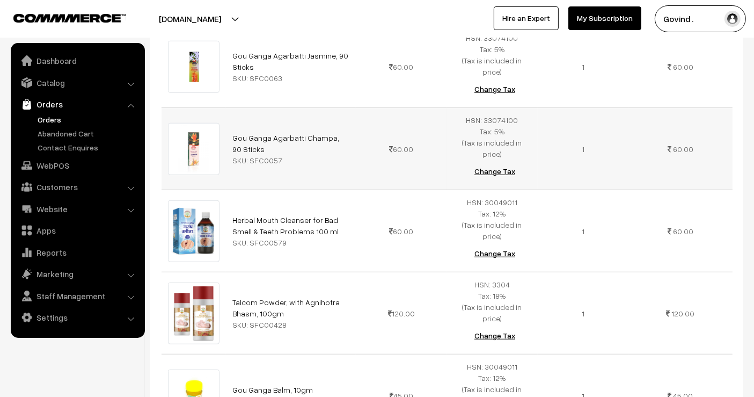
scroll to position [942, 0]
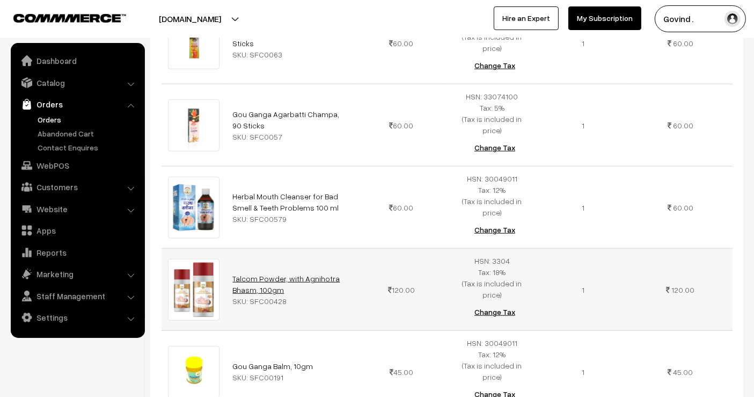
drag, startPoint x: 287, startPoint y: 191, endPoint x: 233, endPoint y: 179, distance: 55.5
click at [233, 249] on td "Talcom Powder, with Agnihotra Bhasm, 100gm SKU: SFC00428" at bounding box center [291, 290] width 130 height 82
copy link "Talcom Powder, with Agnihotra Bhasm, 100gm"
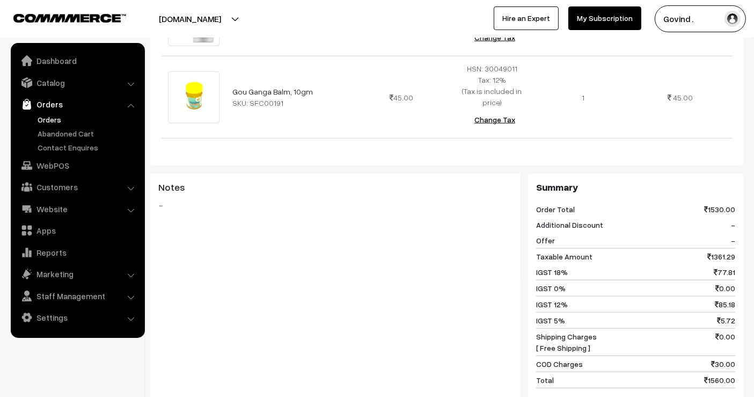
scroll to position [870, 0]
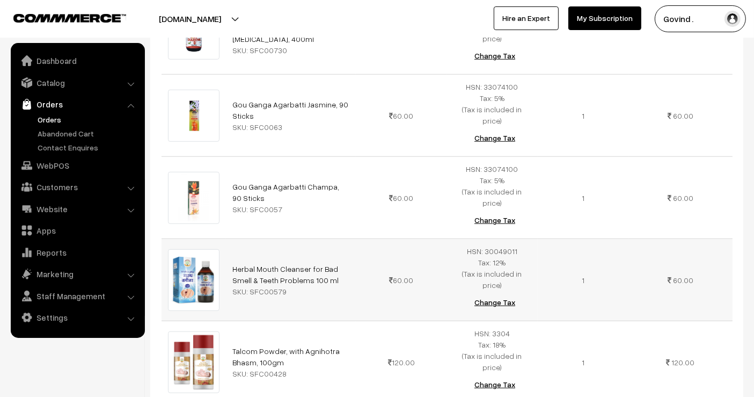
click at [380, 239] on td "60.00" at bounding box center [401, 280] width 91 height 82
drag, startPoint x: 297, startPoint y: 266, endPoint x: 232, endPoint y: 249, distance: 67.7
click at [232, 321] on td "Talcom Powder, with Agnihotra Bhasm, 100gm SKU: SFC00428" at bounding box center [291, 362] width 130 height 82
copy link "Talcom Powder, with Agnihotra Bhasm, 100gm"
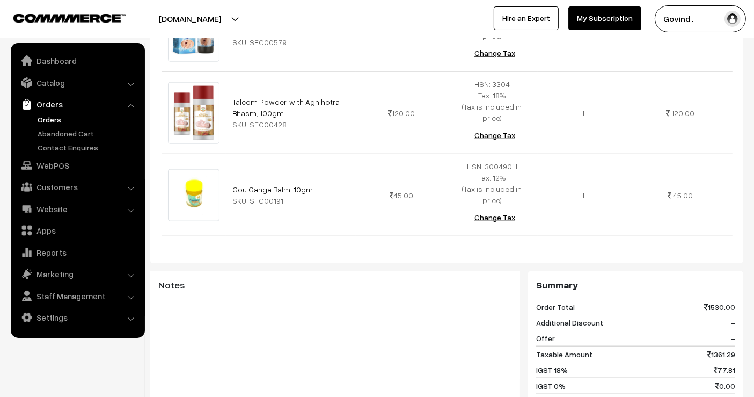
scroll to position [1126, 0]
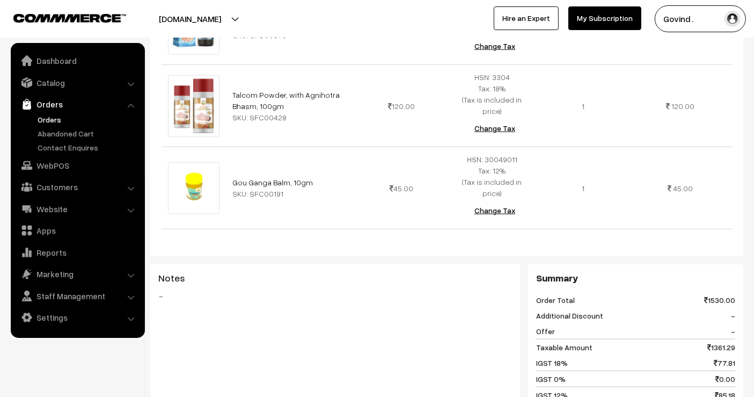
click at [62, 124] on link "Orders" at bounding box center [88, 119] width 106 height 11
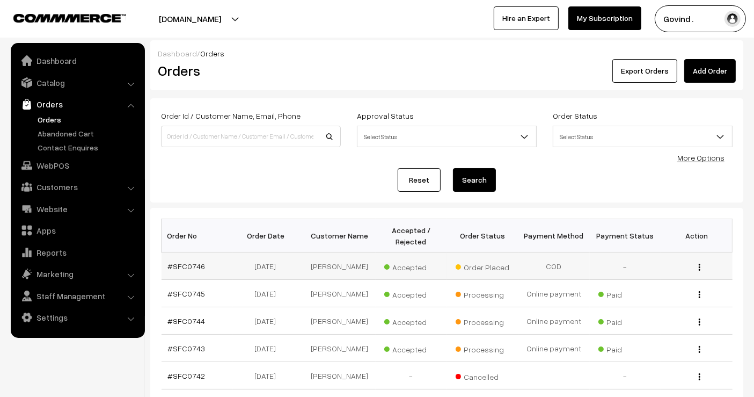
click at [701, 272] on div "View" at bounding box center [697, 265] width 59 height 11
click at [698, 266] on div "View" at bounding box center [697, 265] width 59 height 11
click at [700, 271] on img "button" at bounding box center [700, 267] width 2 height 7
click at [638, 290] on link "View" at bounding box center [651, 283] width 91 height 24
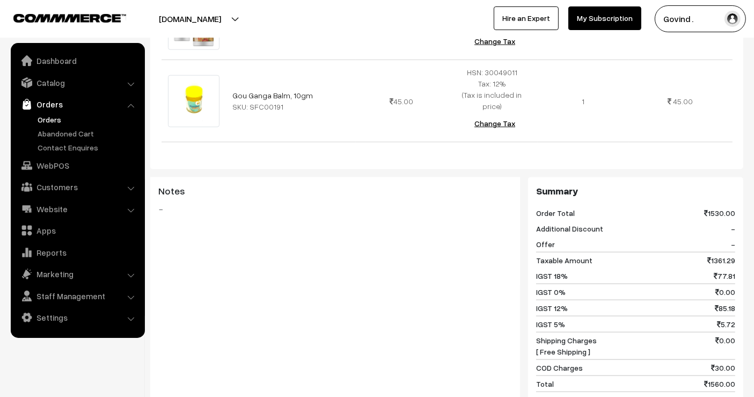
scroll to position [1207, 0]
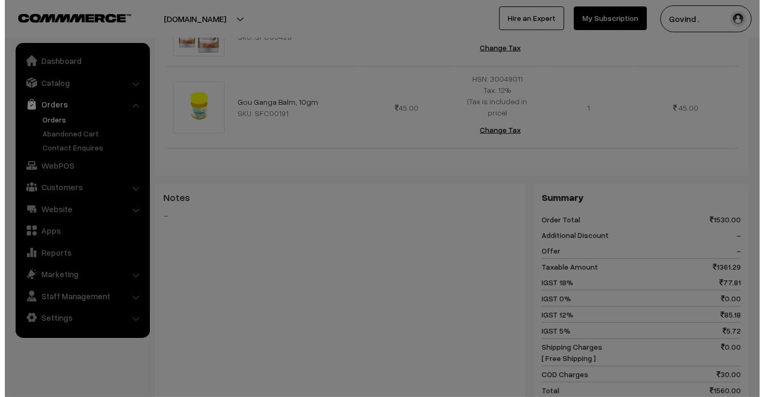
scroll to position [1213, 0]
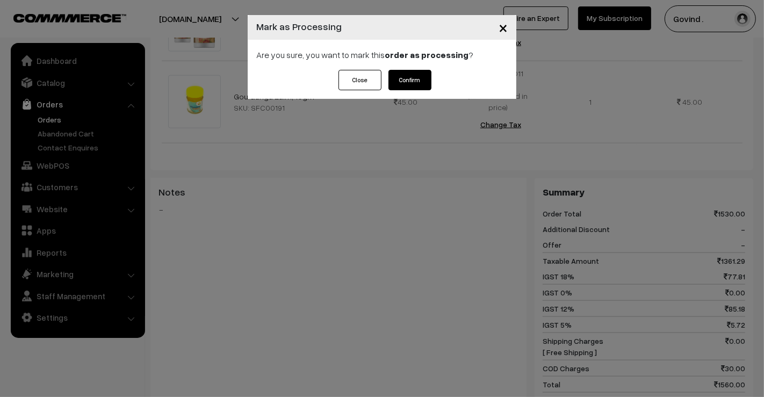
click at [396, 67] on div "Are you sure, you want to mark this order as processing ?" at bounding box center [382, 55] width 268 height 30
click at [400, 72] on button "Confirm" at bounding box center [409, 80] width 43 height 20
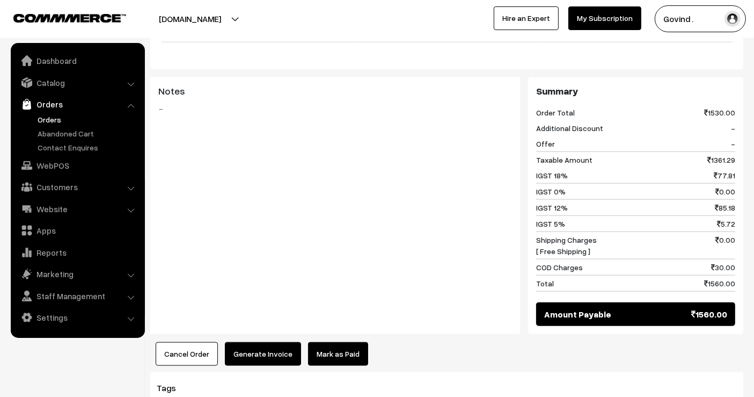
scroll to position [1285, 0]
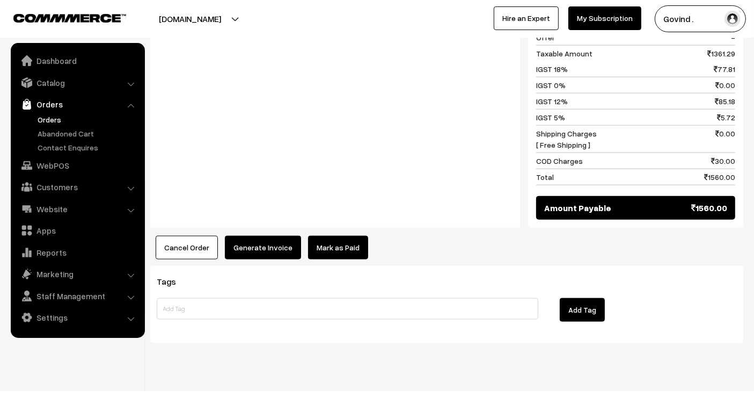
click at [257, 236] on button "Generate Invoice" at bounding box center [263, 248] width 76 height 24
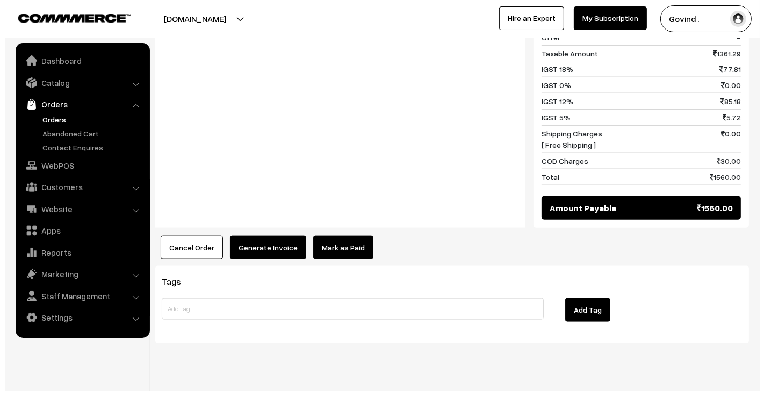
scroll to position [1299, 0]
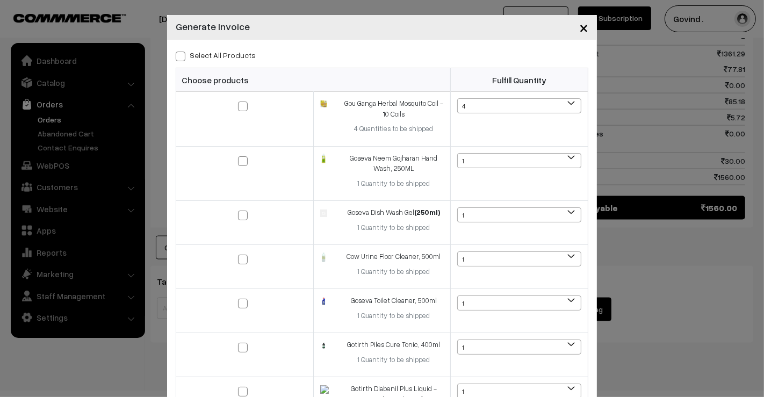
click at [177, 58] on span at bounding box center [181, 57] width 10 height 10
click at [177, 58] on input "Select All Products" at bounding box center [179, 54] width 7 height 7
checkbox input "true"
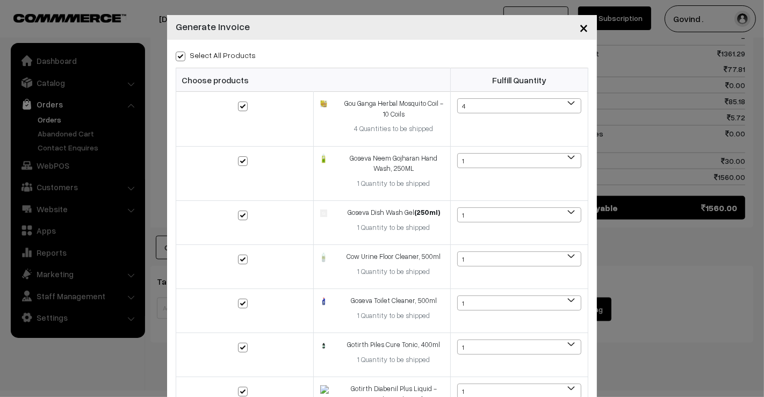
checkbox input "true"
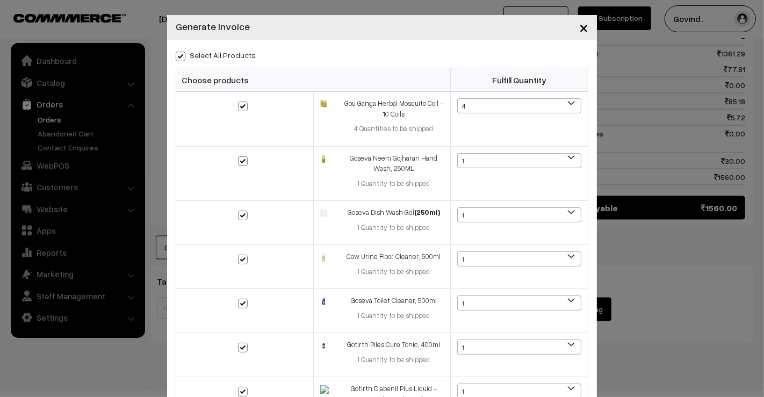
checkbox input "true"
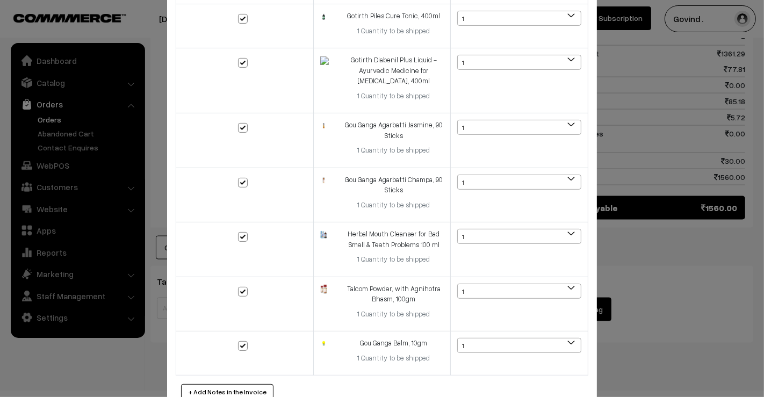
scroll to position [384, 0]
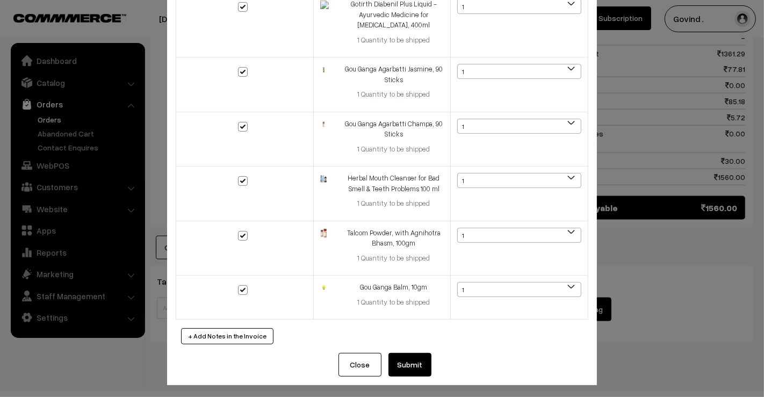
click at [408, 358] on button "Submit" at bounding box center [409, 365] width 43 height 24
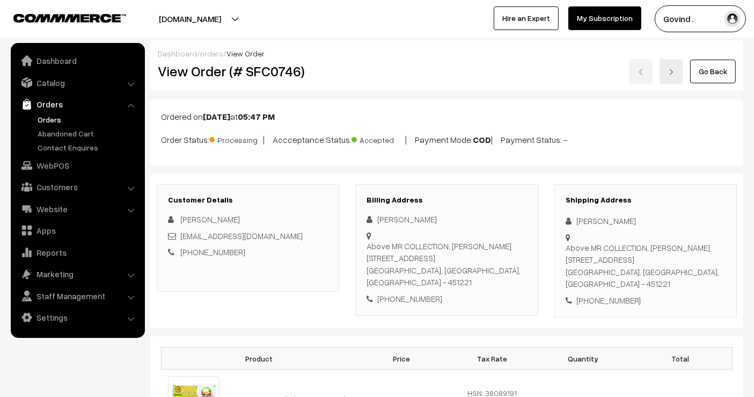
click at [711, 70] on link "Go Back" at bounding box center [714, 72] width 46 height 24
